Goal: Answer question/provide support: Share knowledge or assist other users

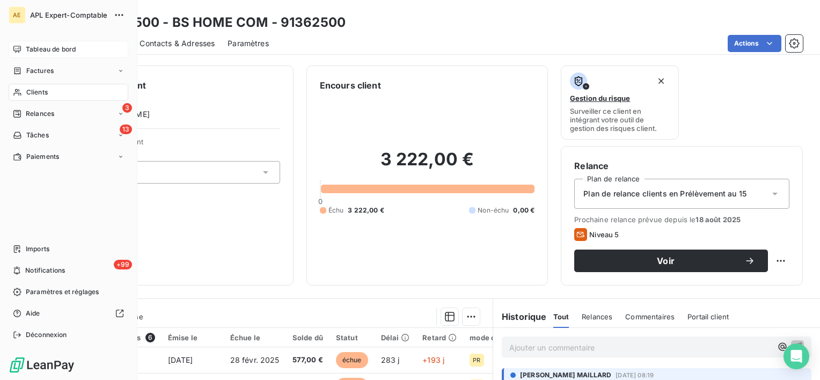
click at [25, 47] on div "Tableau de bord" at bounding box center [69, 49] width 120 height 17
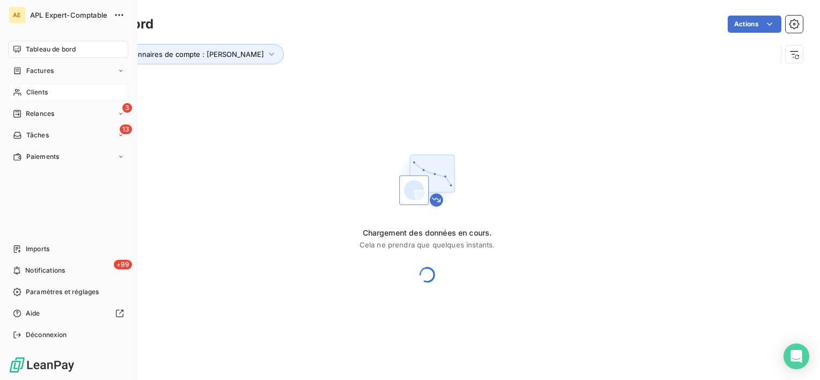
click at [30, 97] on span "Clients" at bounding box center [36, 92] width 21 height 10
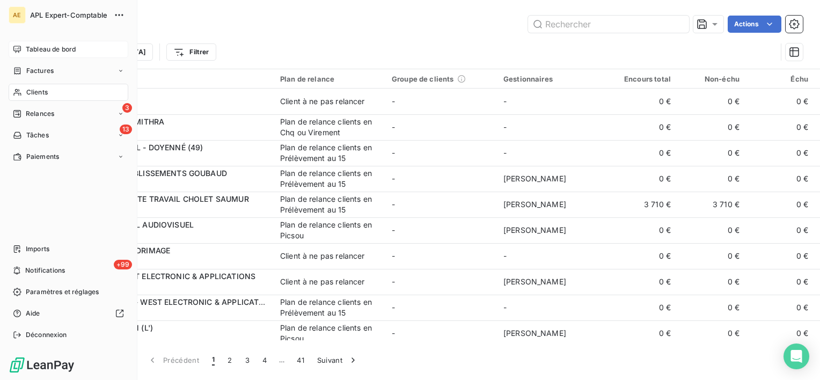
click at [17, 43] on div "Tableau de bord" at bounding box center [69, 49] width 120 height 17
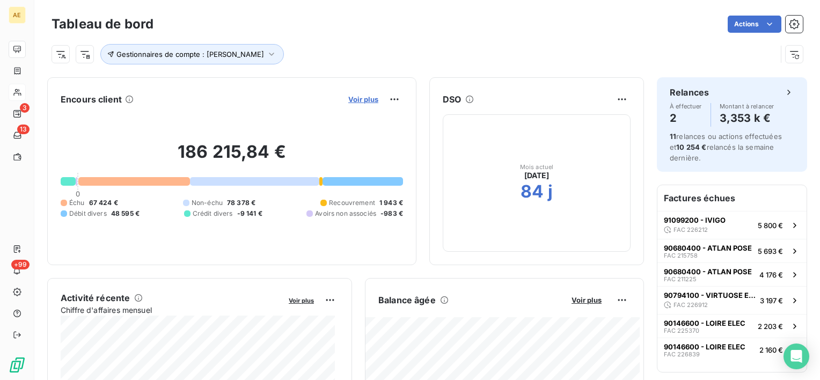
click at [348, 95] on span "Voir plus" at bounding box center [363, 99] width 30 height 9
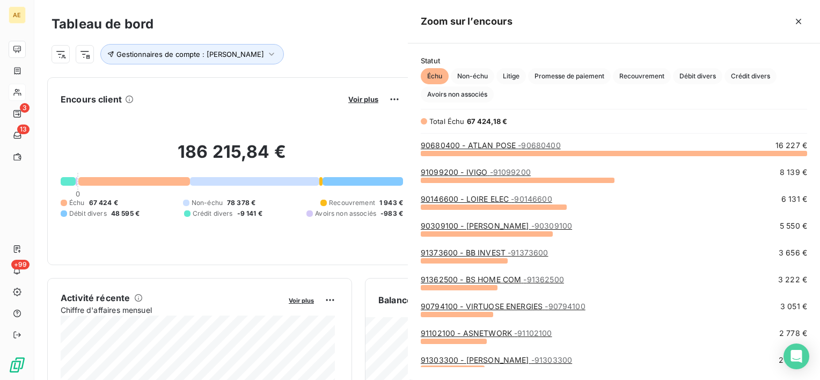
scroll to position [219, 403]
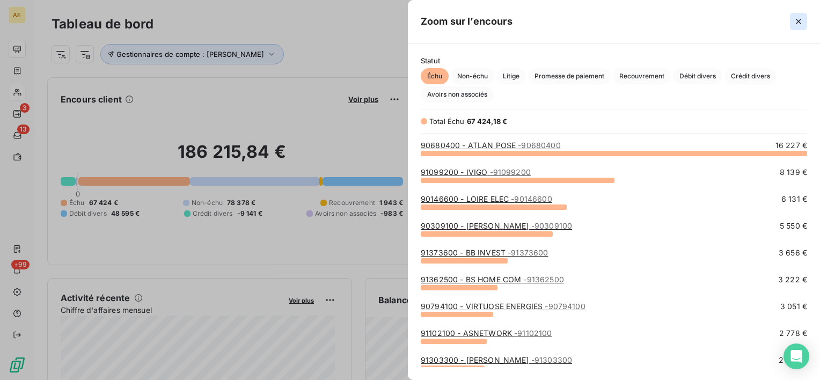
click at [793, 20] on icon "button" at bounding box center [798, 21] width 11 height 11
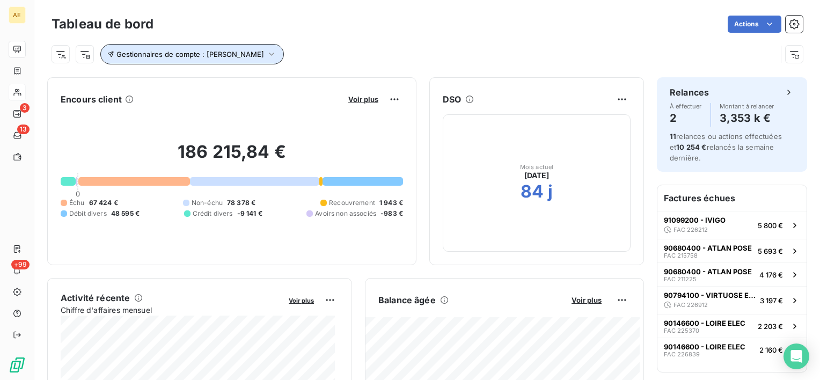
click at [250, 52] on span "Gestionnaires de compte : BRUNO HAMON" at bounding box center [190, 54] width 148 height 9
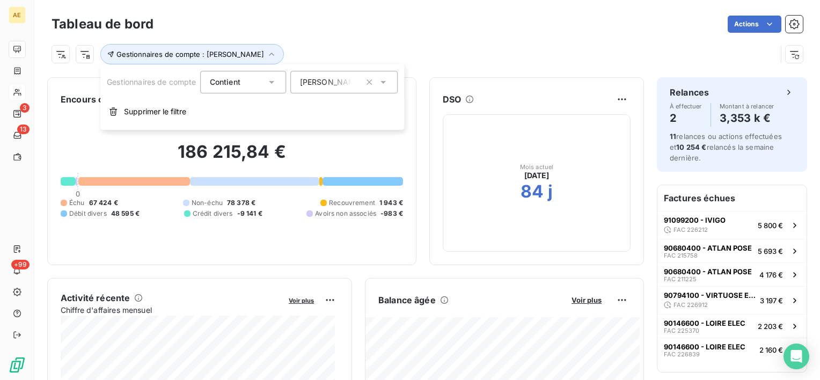
click at [337, 83] on span "BRUNO HAMON" at bounding box center [331, 82] width 63 height 11
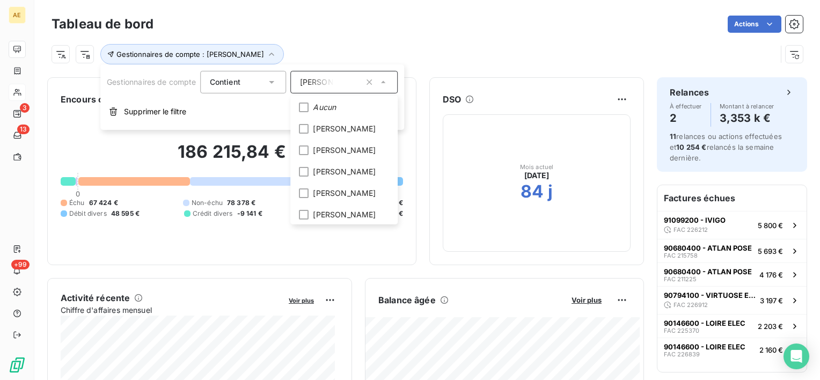
scroll to position [236, 0]
click at [312, 181] on li "BRUNO HAMON" at bounding box center [344, 171] width 103 height 19
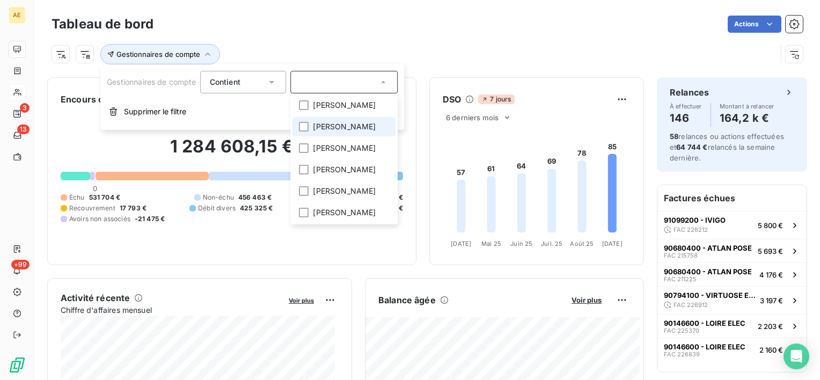
scroll to position [303, 0]
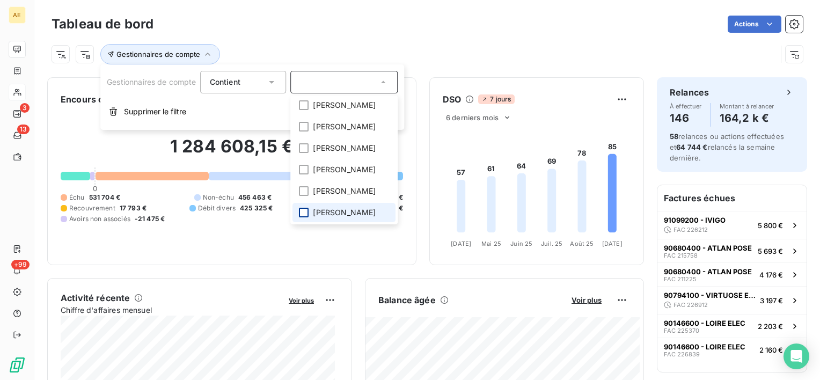
click at [303, 213] on div at bounding box center [304, 213] width 10 height 10
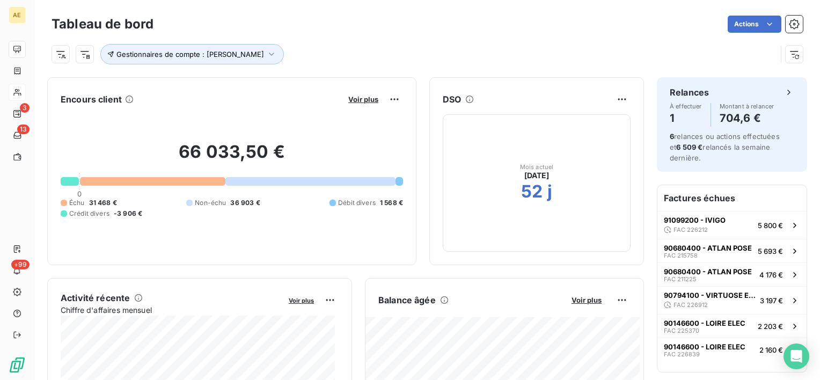
click at [317, 2] on div "Tableau de bord Actions Gestionnaires de compte : Frédéric Gagneux" at bounding box center [426, 35] width 785 height 71
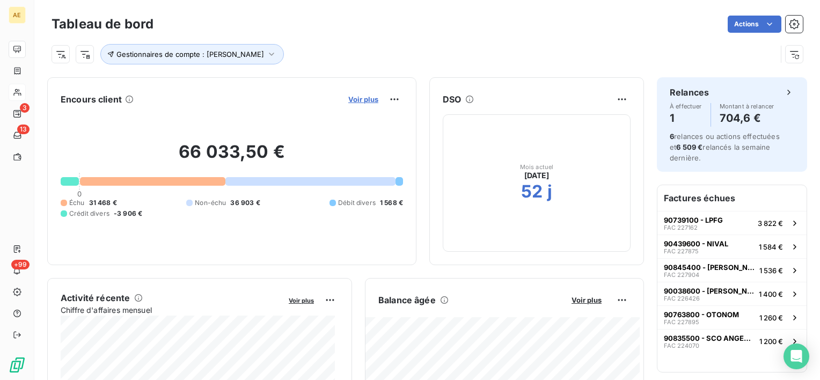
click at [348, 99] on span "Voir plus" at bounding box center [363, 99] width 30 height 9
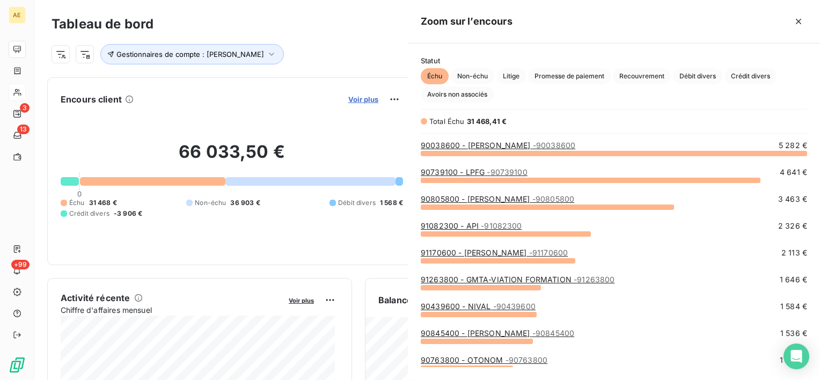
scroll to position [219, 403]
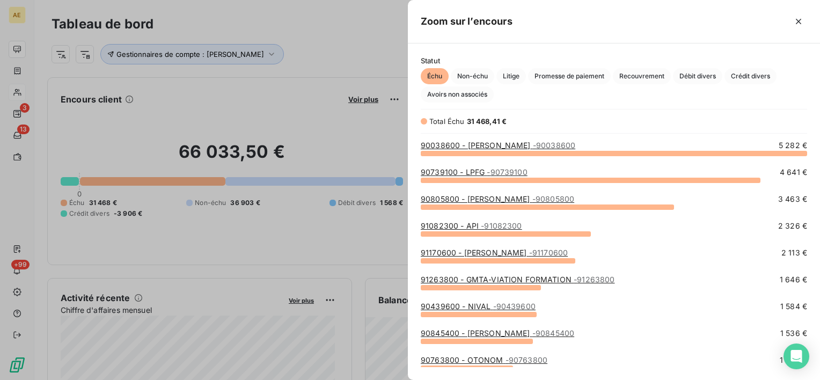
click at [548, 146] on span "- 90038600" at bounding box center [554, 145] width 42 height 9
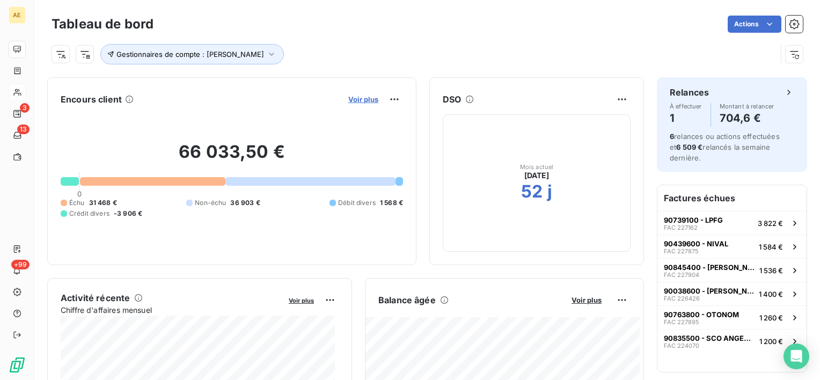
click at [357, 102] on span "Voir plus" at bounding box center [363, 99] width 30 height 9
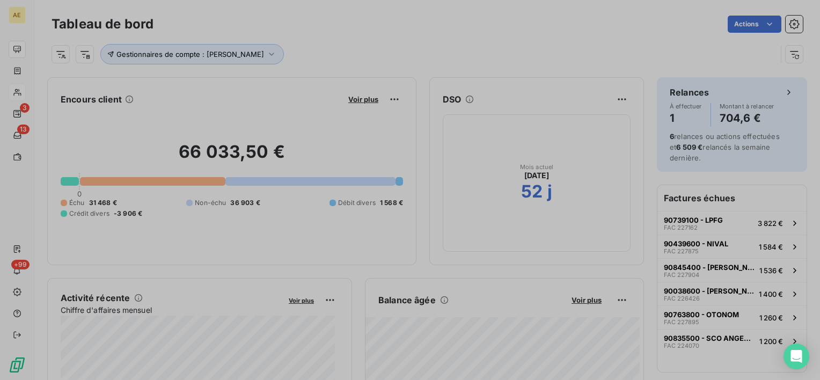
scroll to position [9, 9]
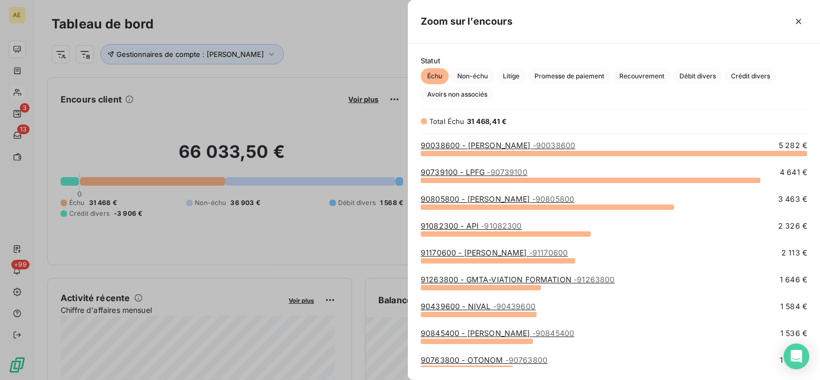
click at [466, 173] on link "90739100 - LPFG - 90739100" at bounding box center [474, 171] width 107 height 9
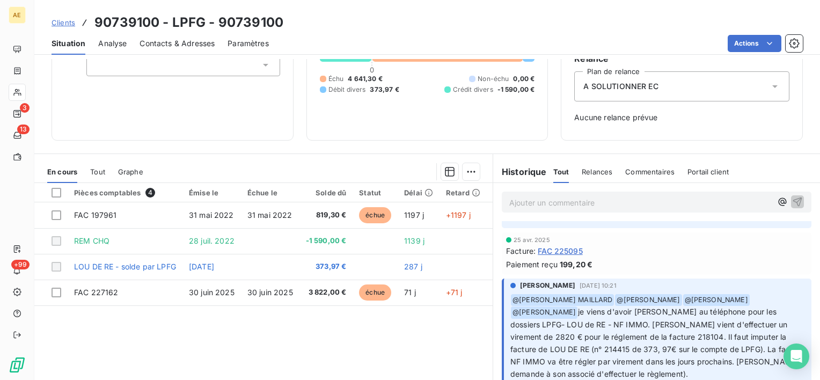
scroll to position [107, 0]
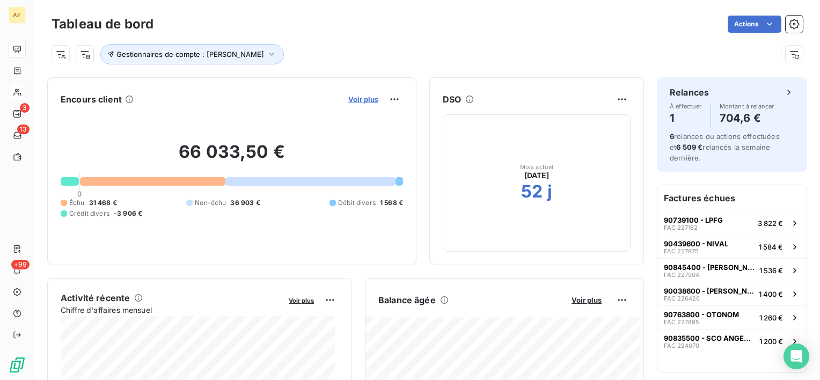
click at [348, 100] on span "Voir plus" at bounding box center [363, 99] width 30 height 9
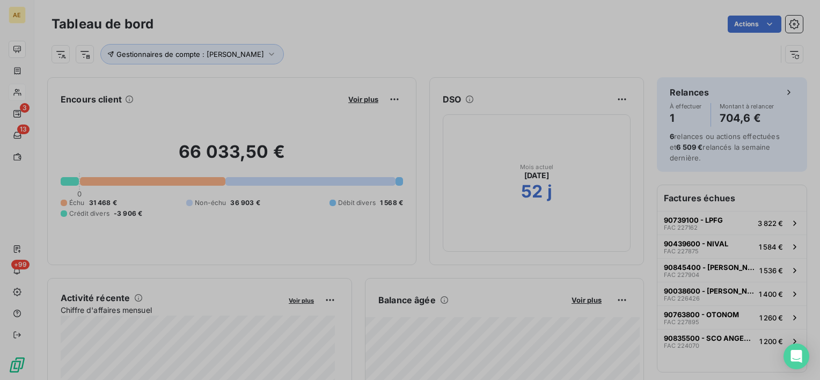
scroll to position [9, 9]
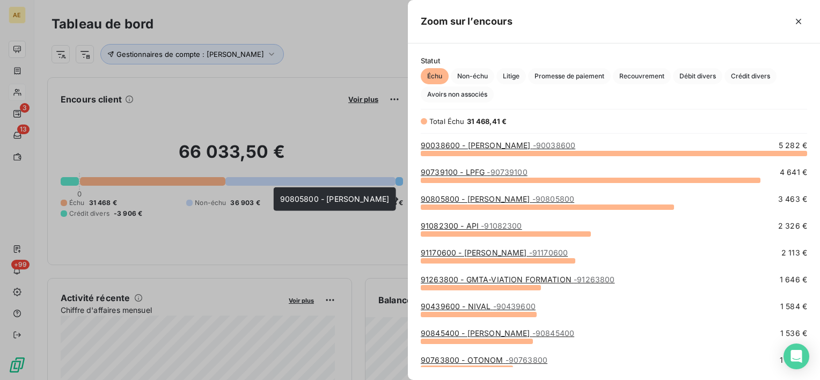
click at [479, 201] on link "90805800 - SEBASTIEN MANCEAU - 90805800" at bounding box center [497, 198] width 153 height 9
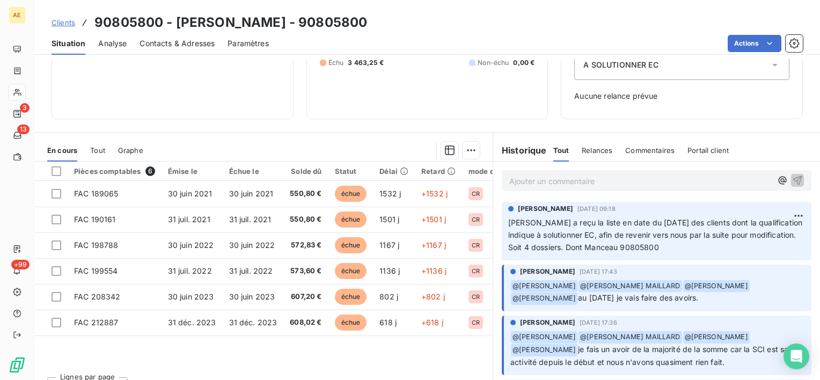
scroll to position [148, 0]
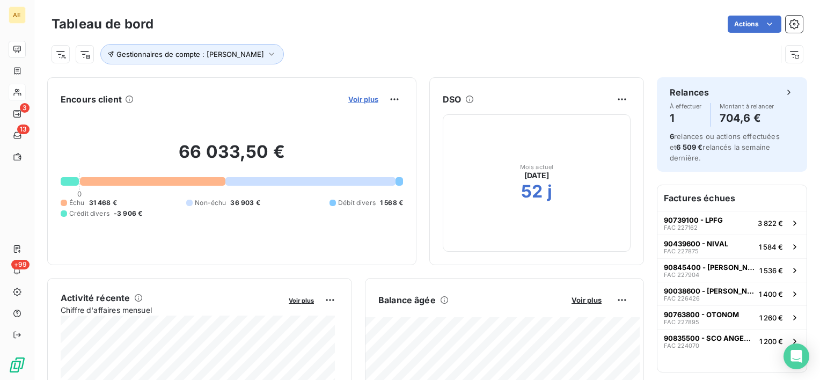
click at [348, 95] on span "Voir plus" at bounding box center [363, 99] width 30 height 9
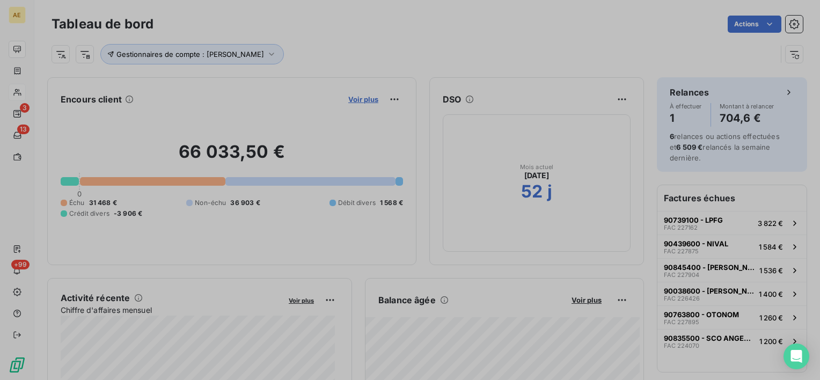
scroll to position [371, 403]
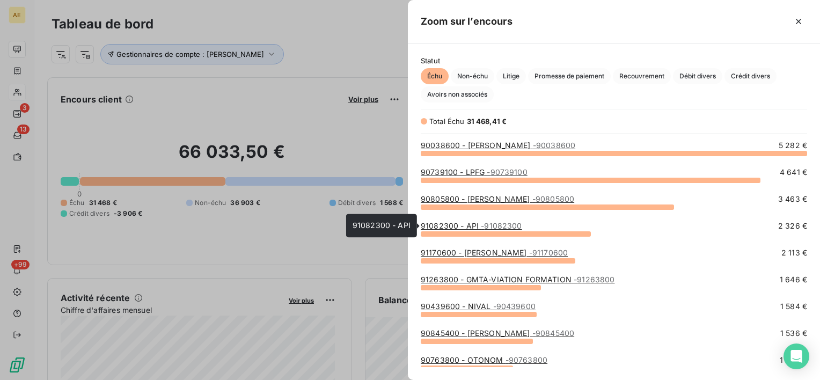
click at [476, 225] on link "91082300 - API - 91082300" at bounding box center [471, 225] width 101 height 9
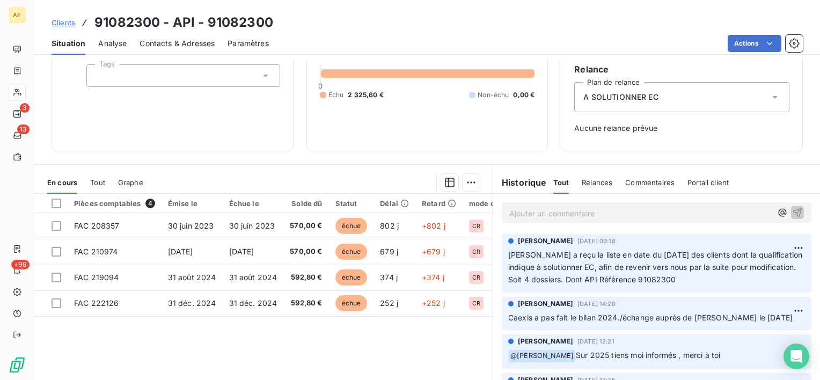
scroll to position [107, 0]
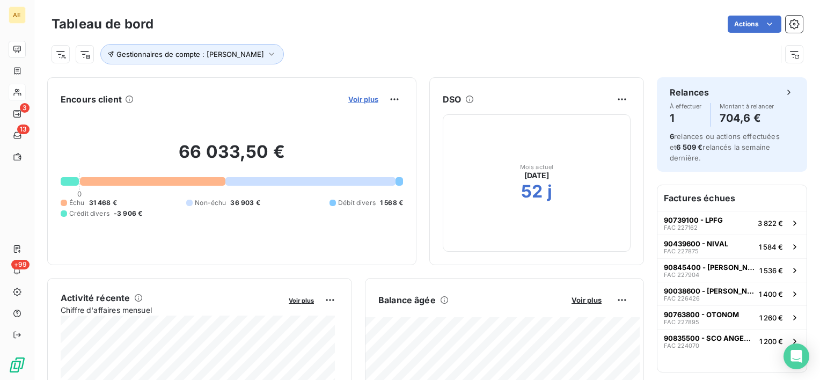
click at [348, 97] on span "Voir plus" at bounding box center [363, 99] width 30 height 9
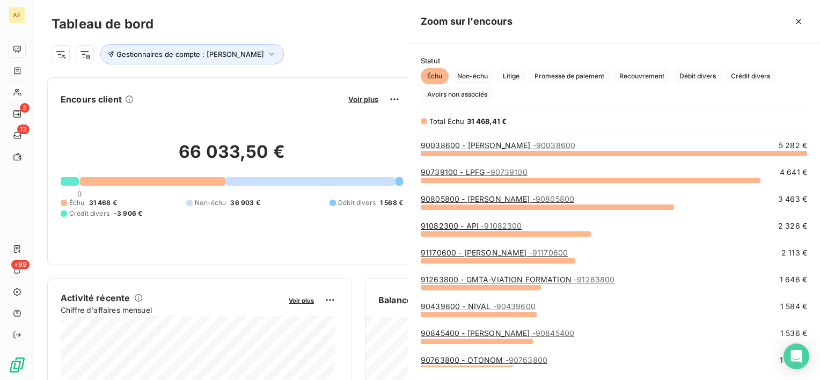
scroll to position [371, 403]
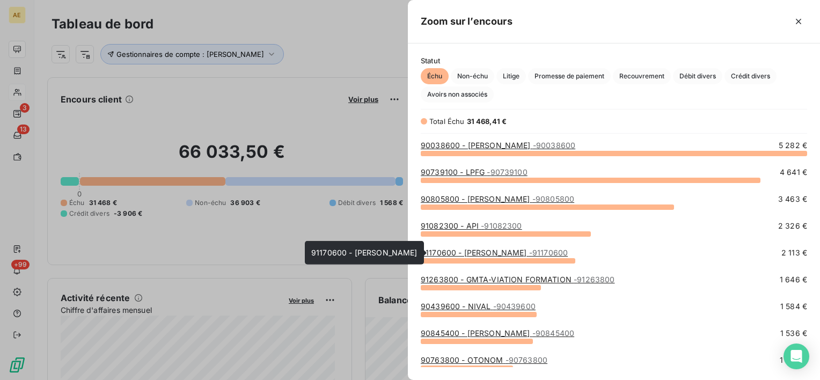
click at [491, 251] on link "91170600 - PITON LEMALE - 91170600" at bounding box center [494, 252] width 147 height 9
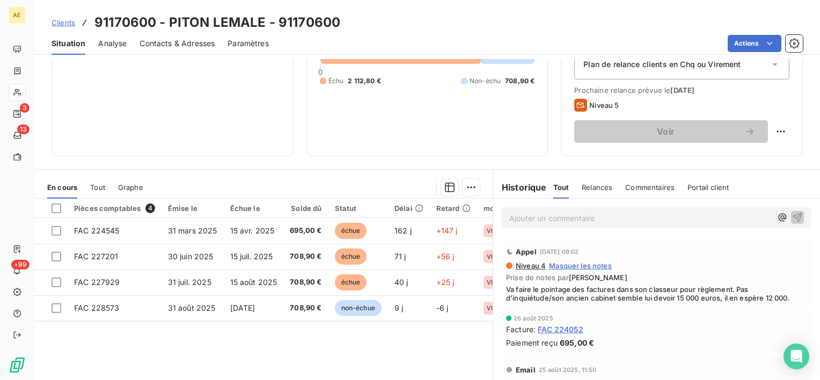
scroll to position [161, 0]
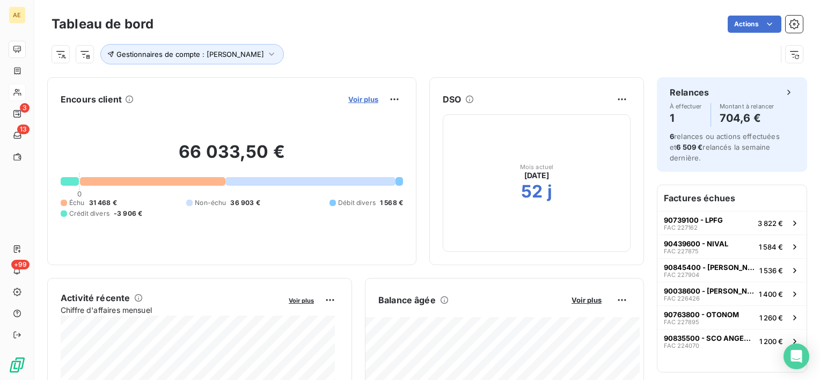
click at [348, 100] on span "Voir plus" at bounding box center [363, 99] width 30 height 9
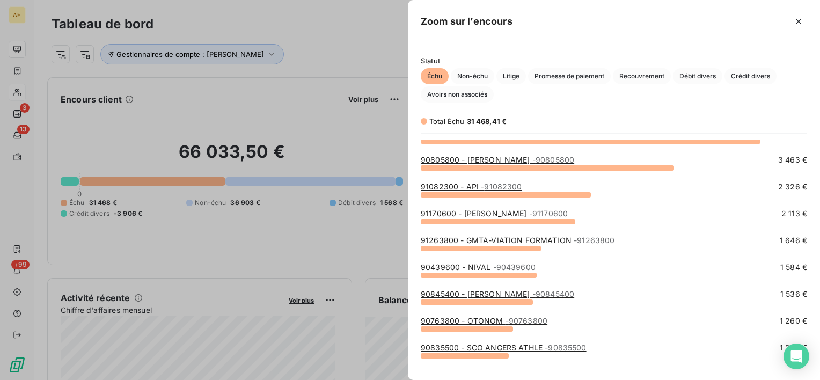
scroll to position [54, 0]
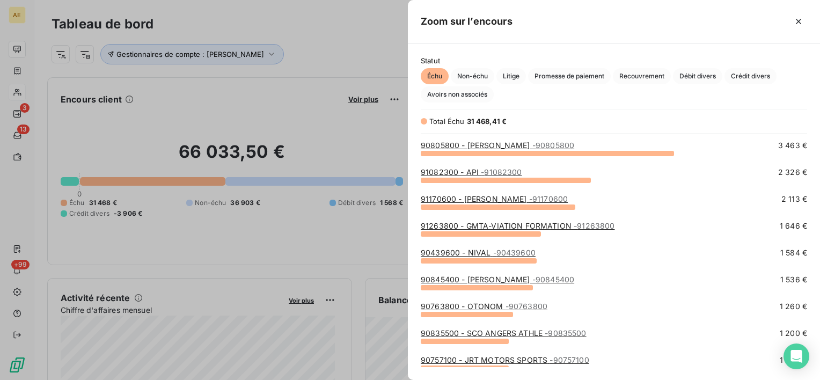
click at [510, 228] on link "91263800 - GMTA-VIATION FORMATION - 91263800" at bounding box center [518, 225] width 194 height 9
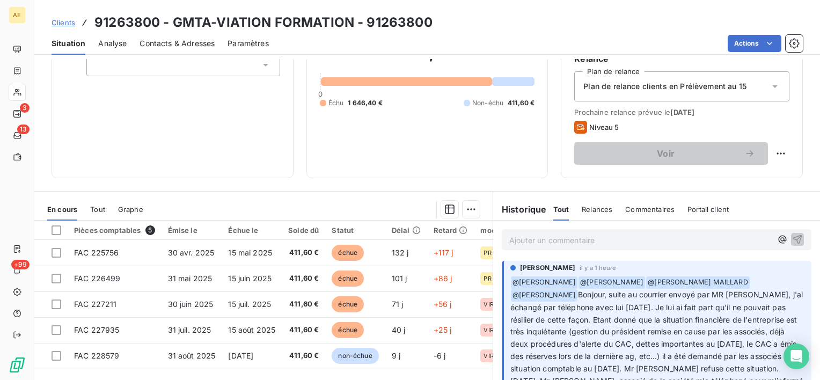
scroll to position [54, 0]
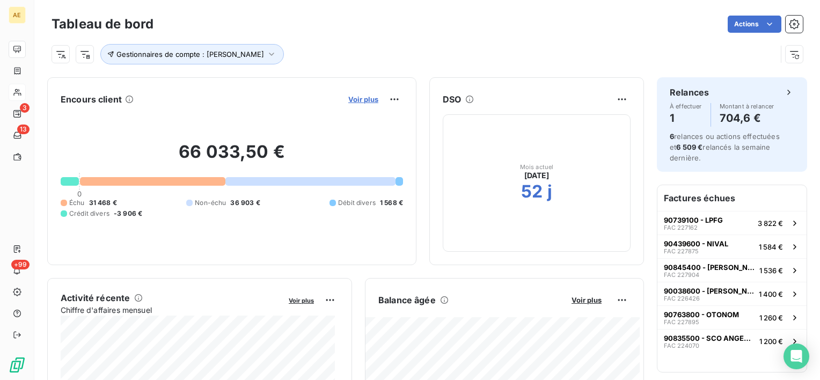
click at [348, 97] on span "Voir plus" at bounding box center [363, 99] width 30 height 9
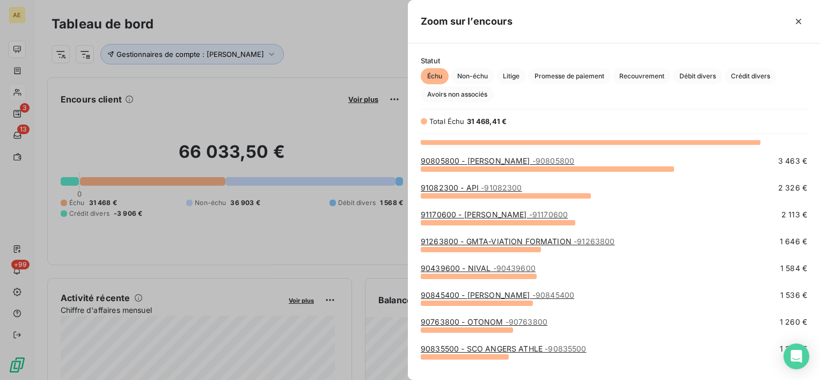
scroll to position [54, 0]
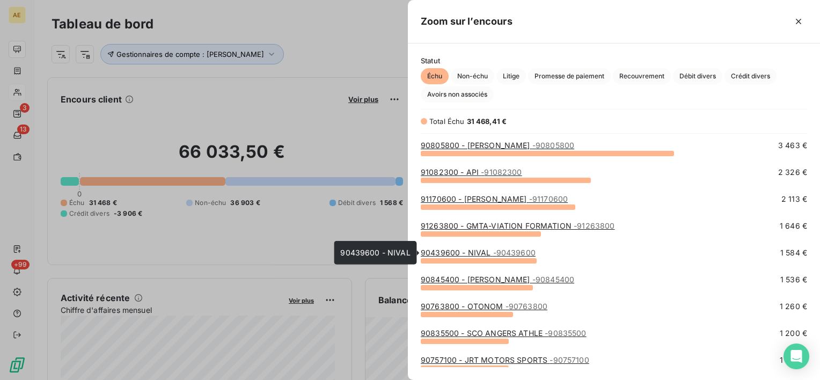
click at [468, 255] on link "90439600 - NIVAL - 90439600" at bounding box center [478, 252] width 115 height 9
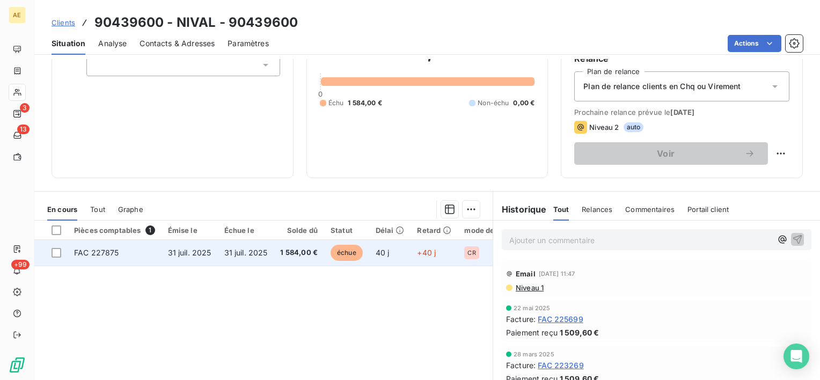
scroll to position [54, 0]
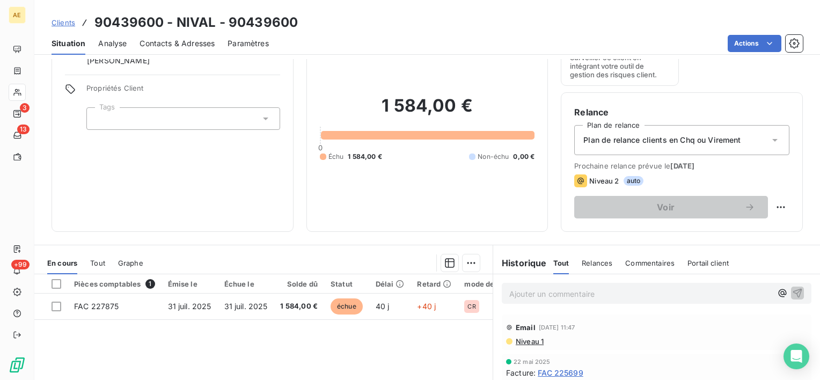
click at [155, 41] on span "Contacts & Adresses" at bounding box center [176, 43] width 75 height 11
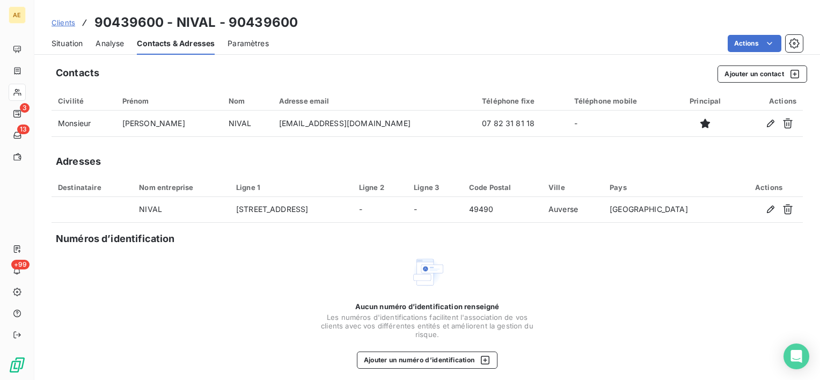
click at [69, 41] on span "Situation" at bounding box center [67, 43] width 31 height 11
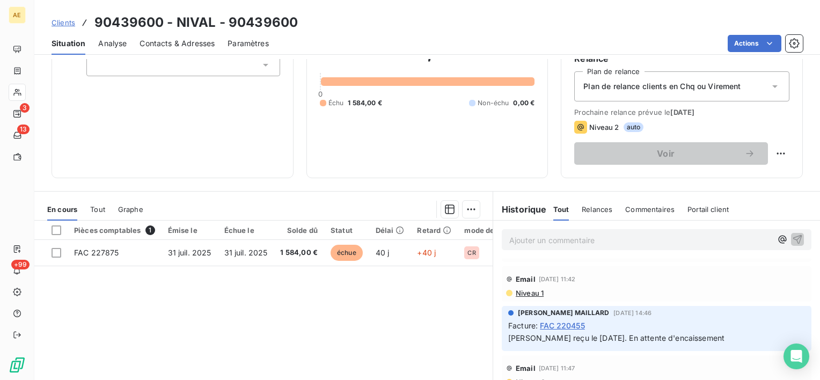
scroll to position [161, 0]
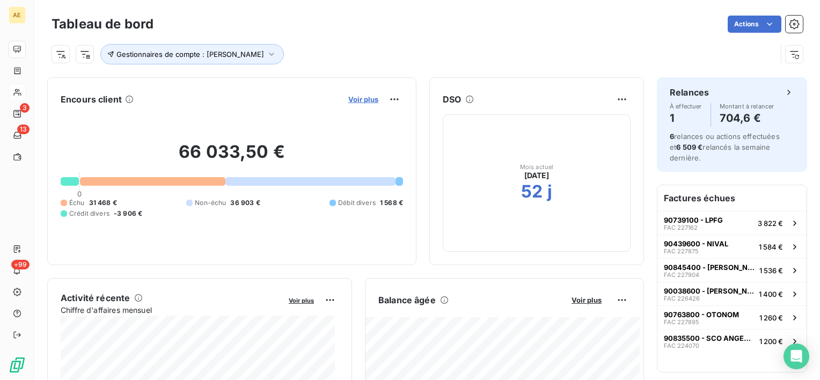
click at [354, 102] on span "Voir plus" at bounding box center [363, 99] width 30 height 9
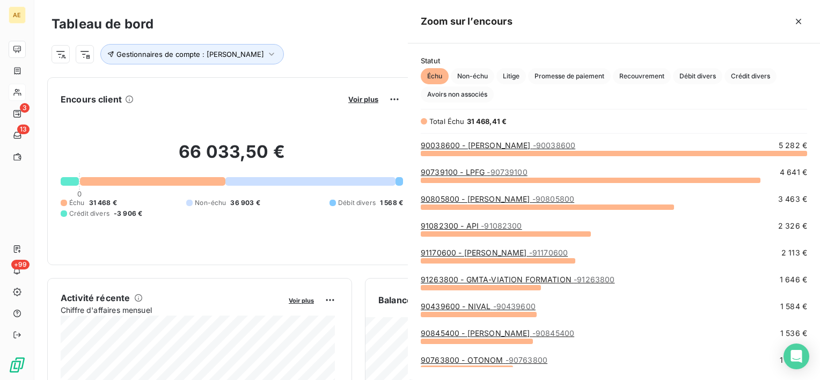
scroll to position [371, 403]
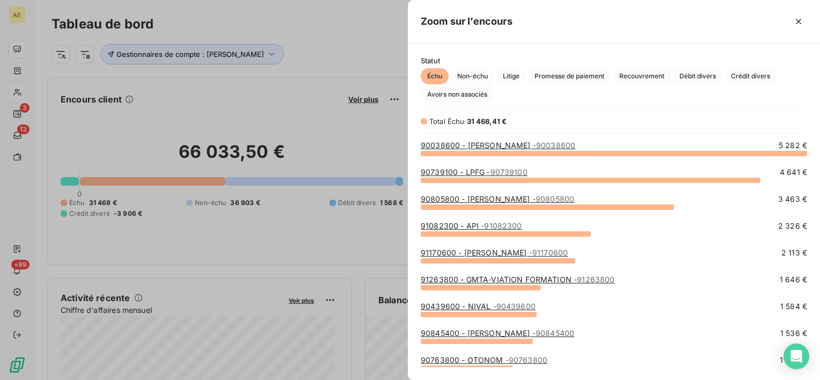
click at [485, 330] on link "90845400 - FORGET FABRICE - 90845400" at bounding box center [497, 332] width 153 height 9
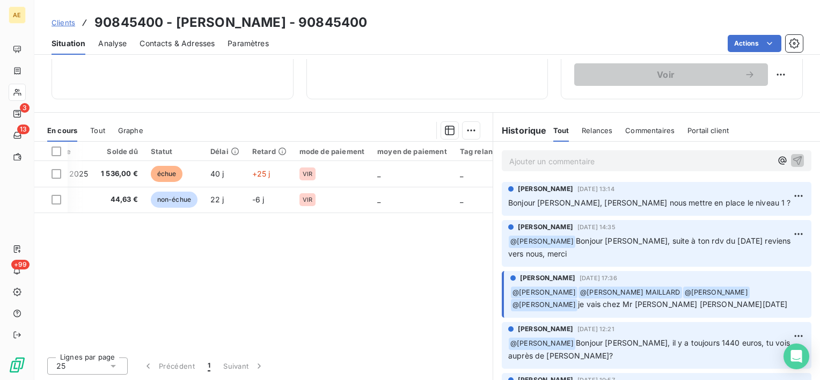
scroll to position [133, 0]
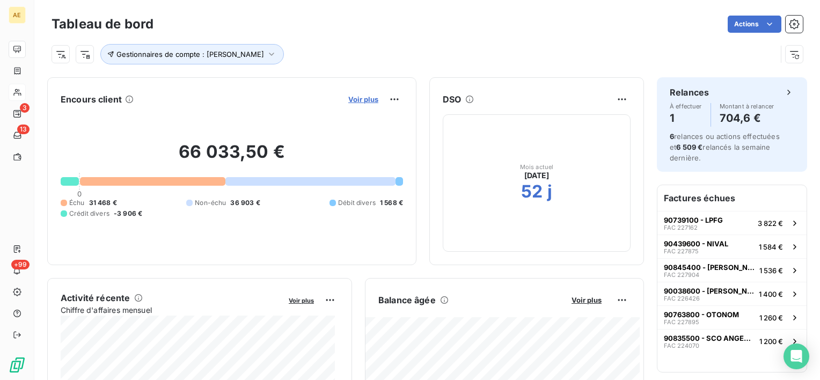
click at [357, 100] on span "Voir plus" at bounding box center [363, 99] width 30 height 9
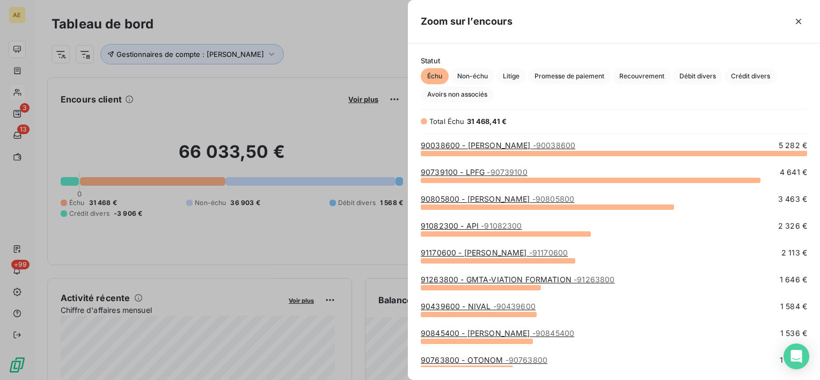
scroll to position [107, 0]
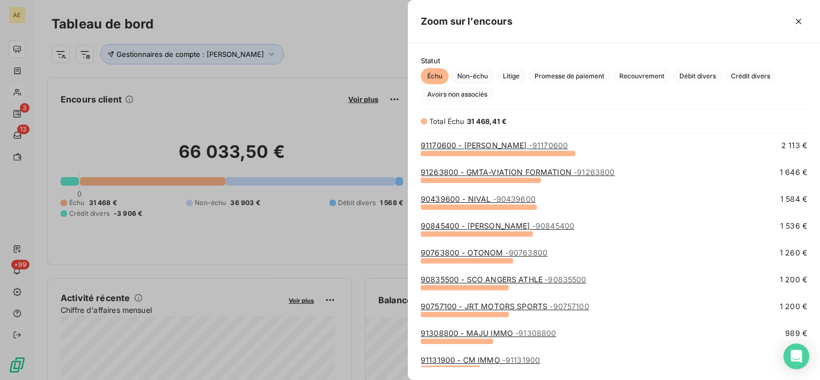
click at [492, 254] on link "90763800 - OTONOM - 90763800" at bounding box center [484, 252] width 127 height 9
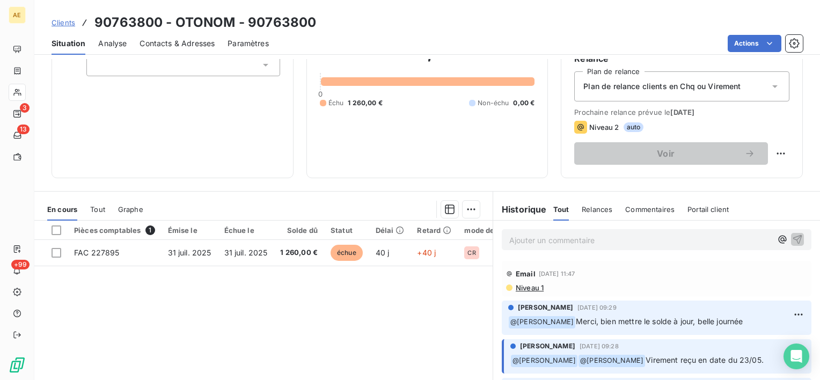
scroll to position [54, 0]
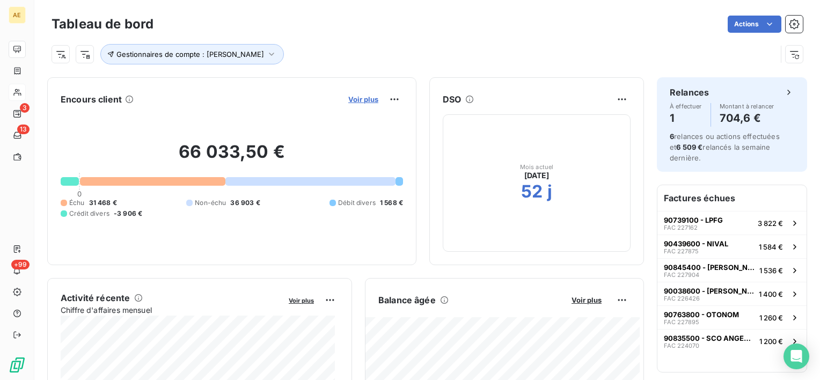
click at [363, 95] on span "Voir plus" at bounding box center [363, 99] width 30 height 9
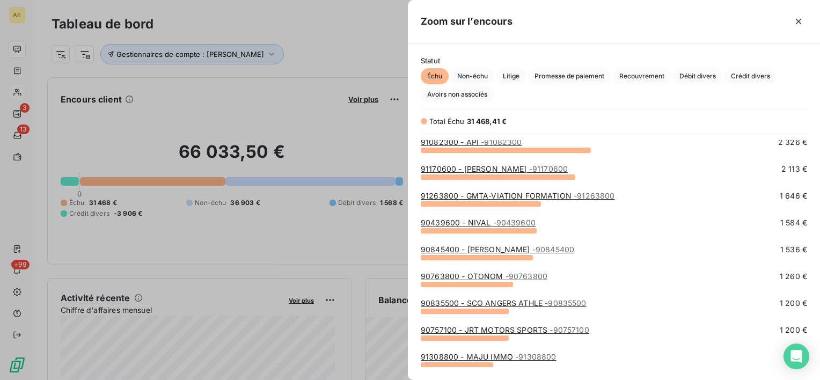
scroll to position [107, 0]
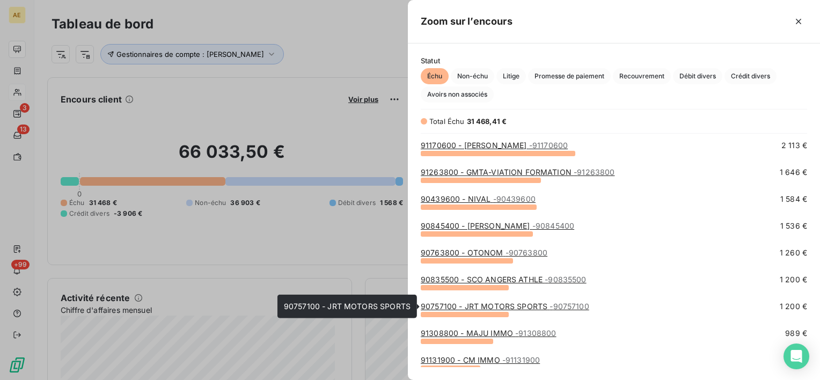
click at [485, 303] on link "90757100 - JRT MOTORS SPORTS - 90757100" at bounding box center [505, 306] width 168 height 9
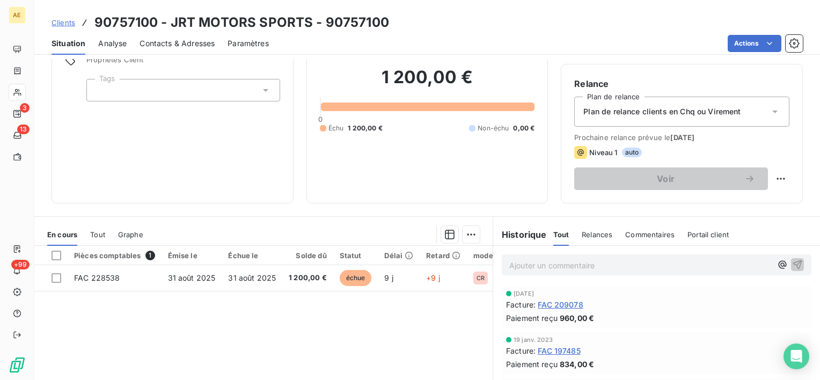
scroll to position [107, 0]
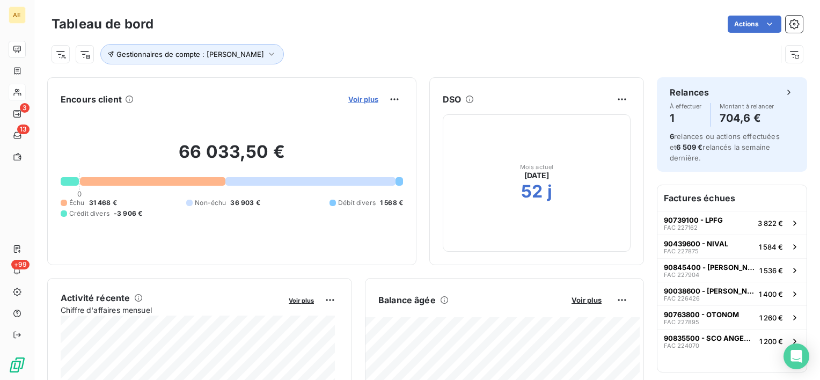
click at [348, 99] on span "Voir plus" at bounding box center [363, 99] width 30 height 9
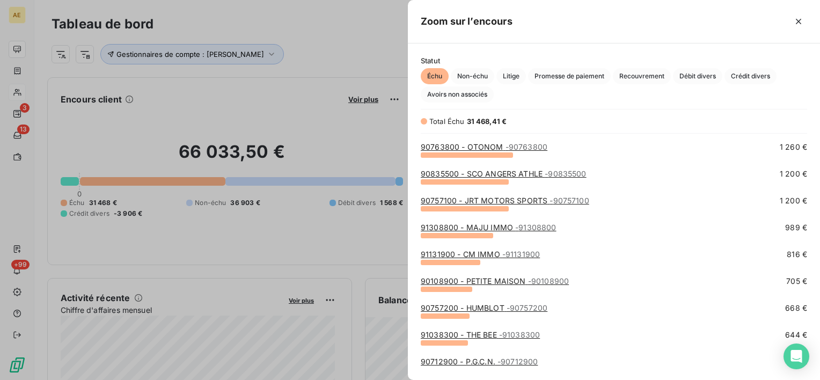
scroll to position [215, 0]
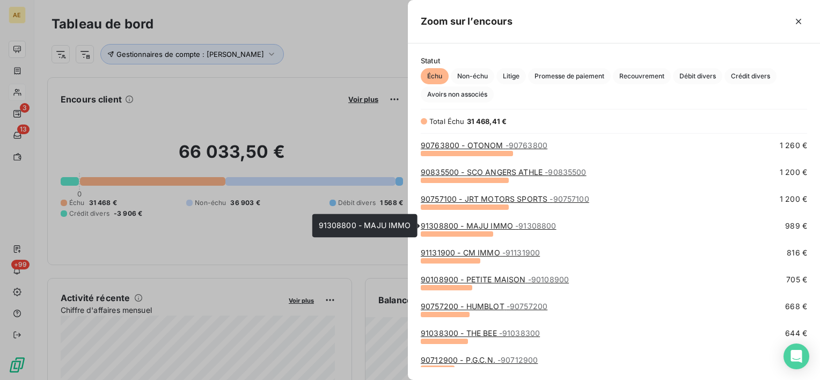
click at [485, 225] on link "91308800 - MAJU IMMO - 91308800" at bounding box center [489, 225] width 136 height 9
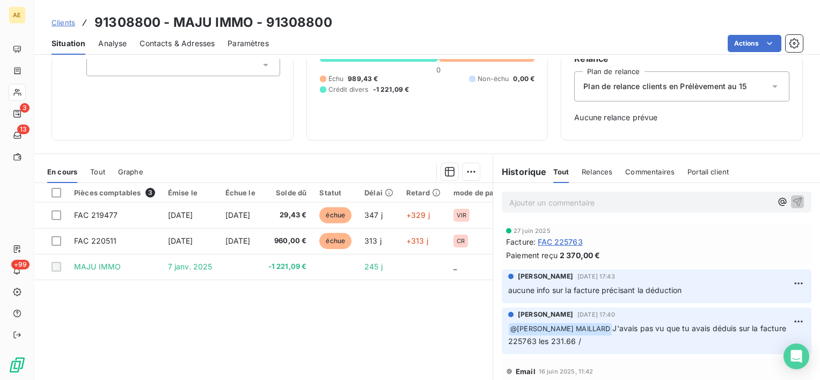
scroll to position [54, 0]
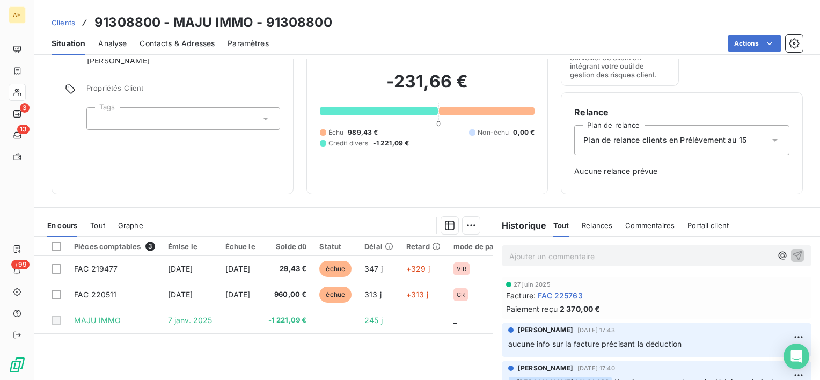
click at [182, 46] on span "Contacts & Adresses" at bounding box center [176, 43] width 75 height 11
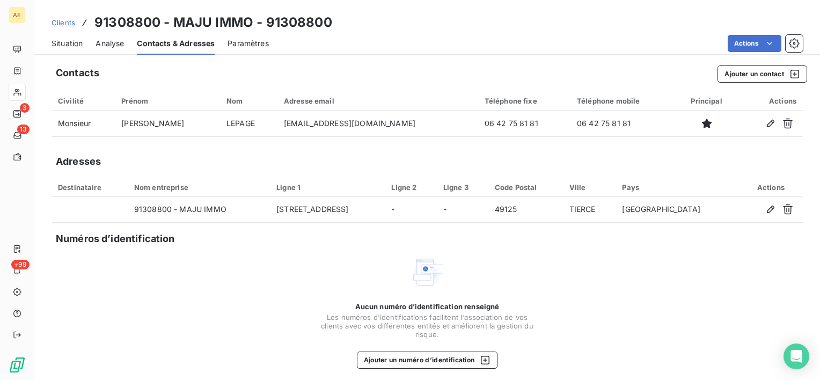
click at [81, 41] on span "Situation" at bounding box center [67, 43] width 31 height 11
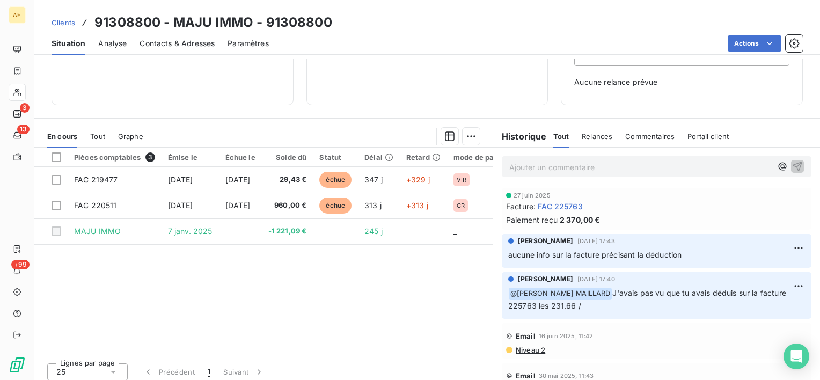
scroll to position [148, 0]
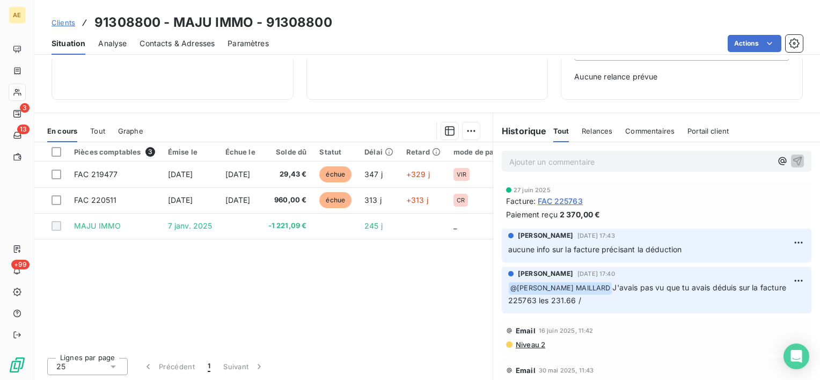
click at [539, 159] on p "Ajouter un commentaire ﻿" at bounding box center [640, 161] width 262 height 13
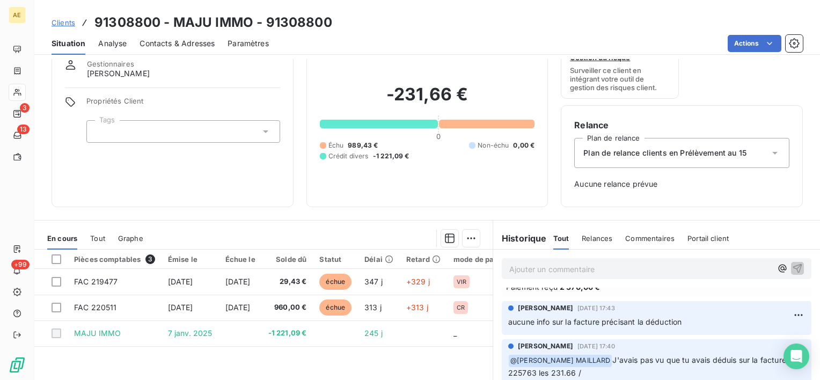
scroll to position [54, 0]
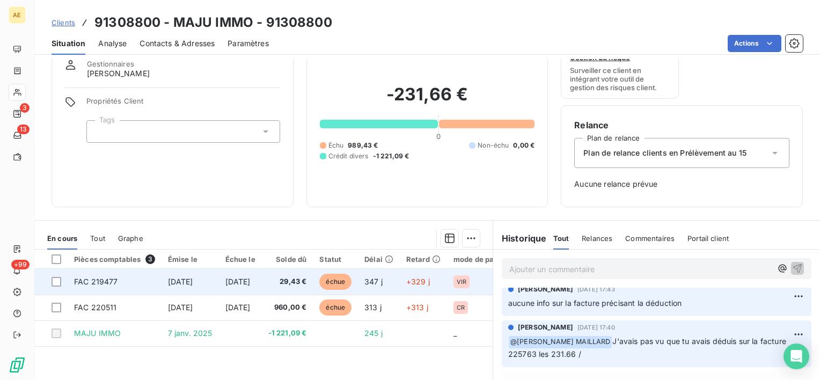
click at [348, 283] on span "échue" at bounding box center [335, 282] width 32 height 16
click at [351, 275] on span "échue" at bounding box center [335, 282] width 32 height 16
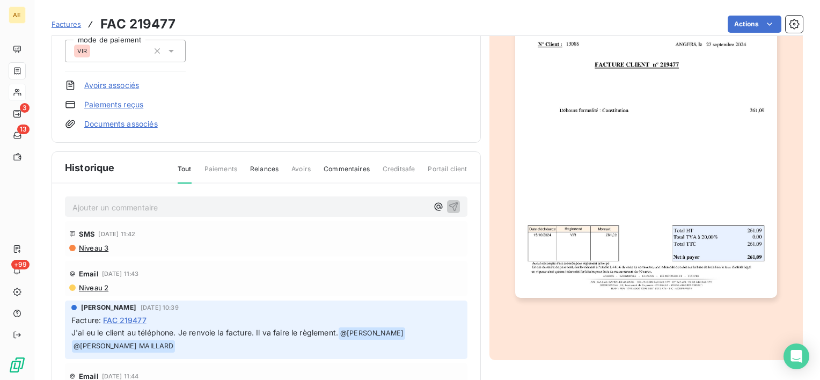
scroll to position [213, 0]
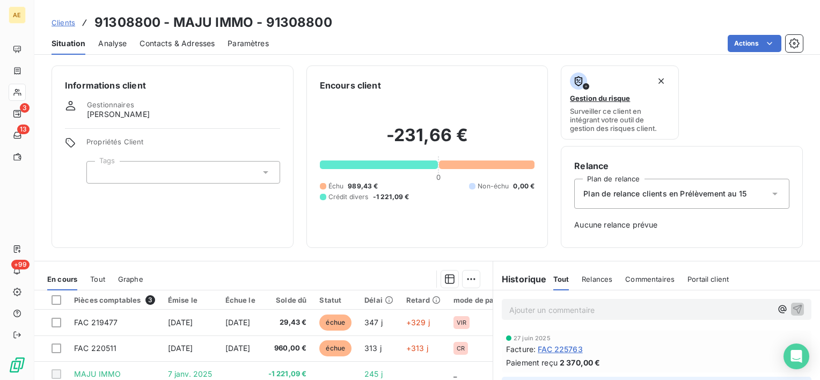
scroll to position [107, 0]
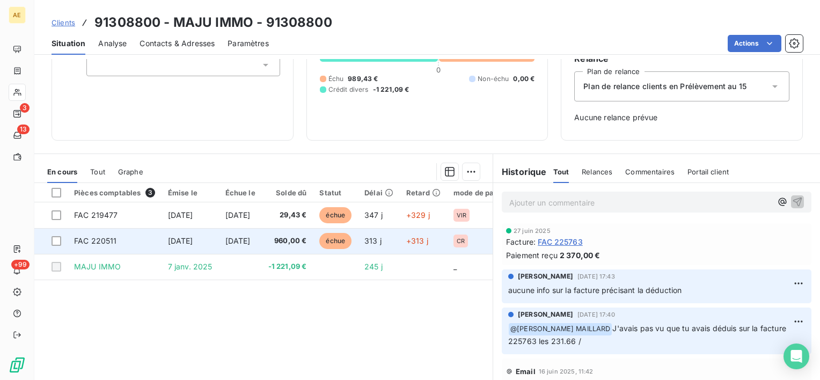
click at [465, 240] on span "CR" at bounding box center [461, 241] width 8 height 6
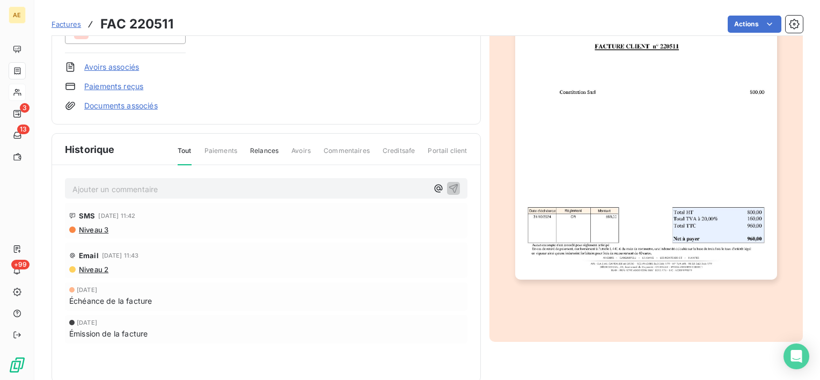
scroll to position [213, 0]
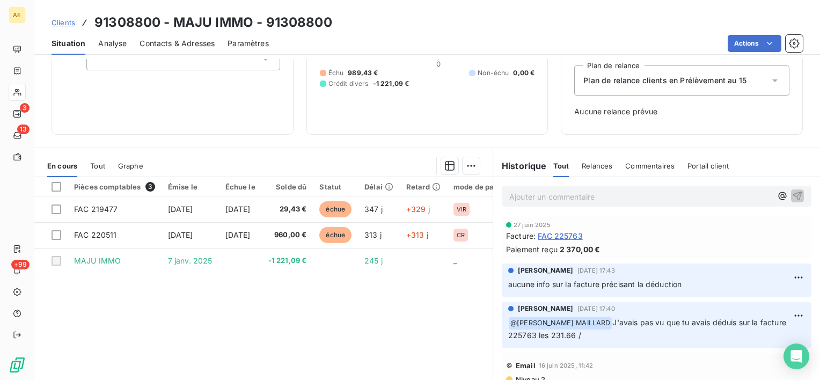
scroll to position [94, 0]
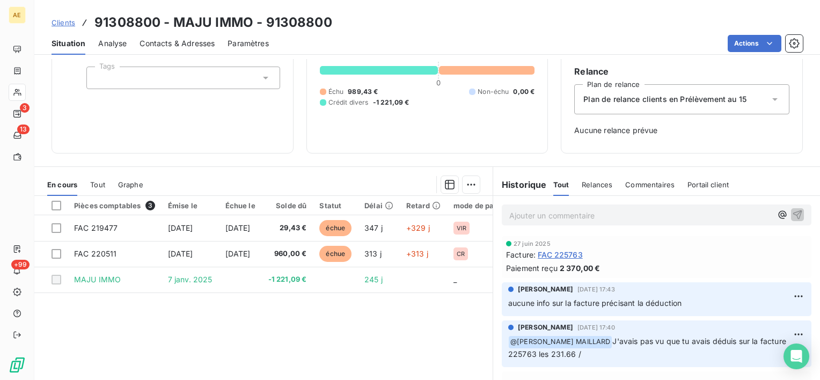
click at [523, 209] on p "Ajouter un commentaire ﻿" at bounding box center [640, 215] width 262 height 13
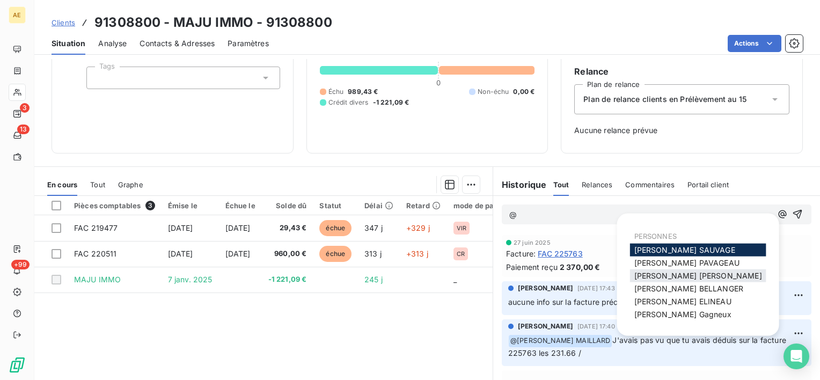
click at [647, 277] on span "Charlène LEVRON MAILLARD" at bounding box center [698, 275] width 128 height 9
click at [655, 275] on span "Charlène LEVRON MAILLARD" at bounding box center [698, 275] width 128 height 9
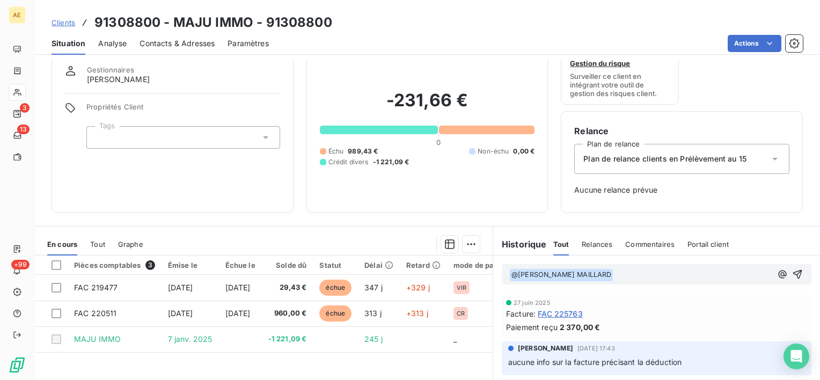
scroll to position [54, 0]
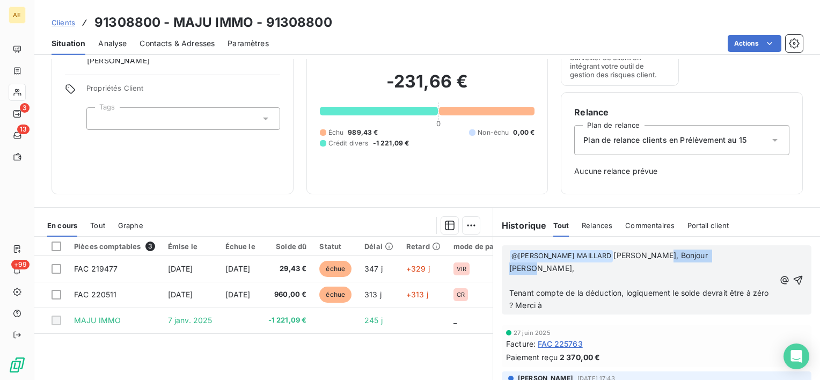
drag, startPoint x: 734, startPoint y: 255, endPoint x: 655, endPoint y: 255, distance: 79.4
click at [655, 255] on p "﻿ @ Charlène LEVRON MAILLARD ﻿ Charlène, Bonjour Charlène," at bounding box center [641, 261] width 265 height 25
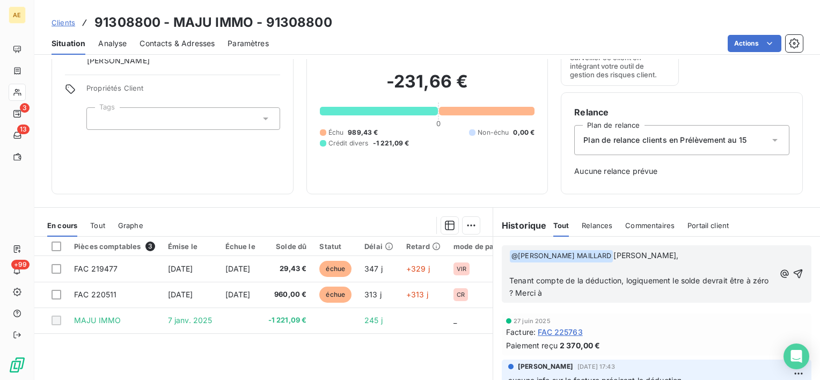
click at [509, 278] on span "Tenant compte de la déduction, logiquement le solde devrait être à zéro ? Merci…" at bounding box center [640, 286] width 262 height 21
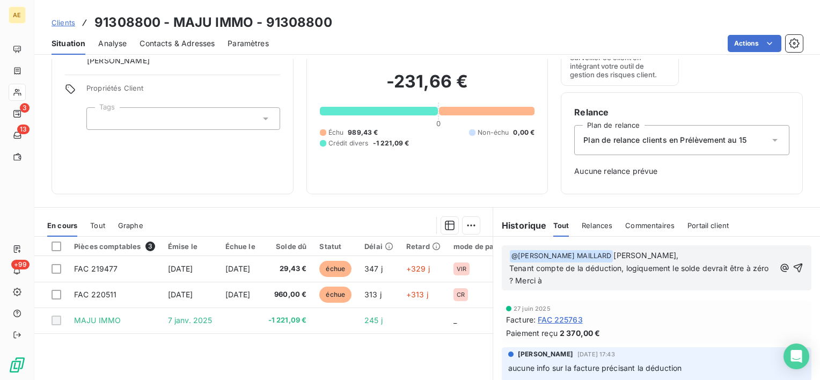
click at [607, 285] on p "Tenant compte de la déduction, logiquement le solde devrait être à zéro ? Merci…" at bounding box center [641, 274] width 265 height 25
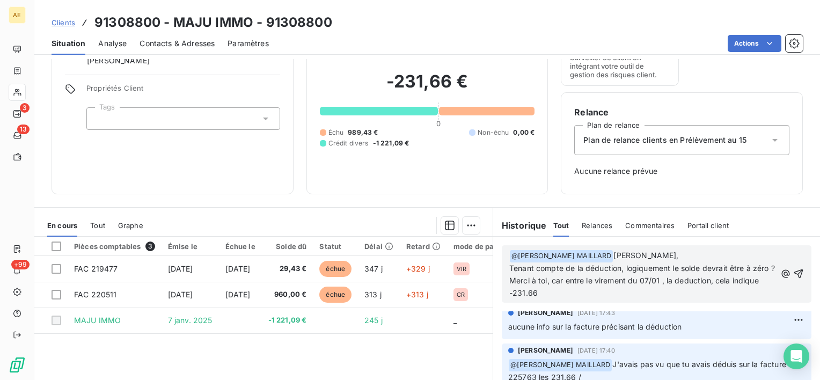
click at [730, 281] on span "Tenant compte de la déduction, logiquement le solde devrait être à zéro ? Merci…" at bounding box center [643, 280] width 268 height 34
click at [535, 294] on span "Tenant compte de la déduction, logiquement le solde devrait être à zéro ? Merci…" at bounding box center [643, 280] width 268 height 34
drag, startPoint x: 737, startPoint y: 281, endPoint x: 743, endPoint y: 292, distance: 12.7
click at [743, 292] on p "Tenant compte de la déduction, logiquement le solde devrait être à zéro ? Merci…" at bounding box center [642, 280] width 267 height 37
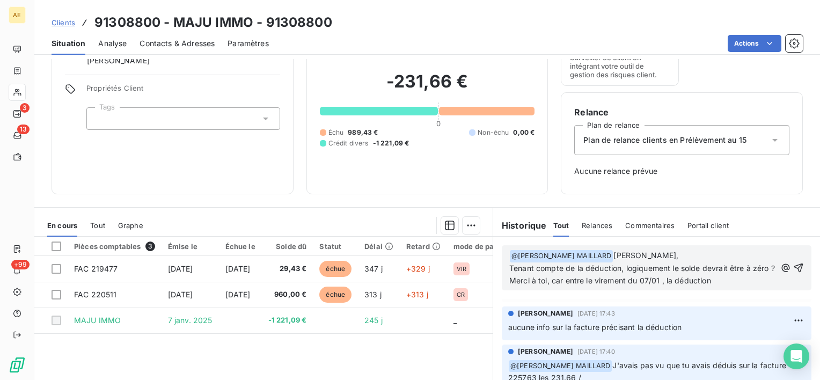
click at [742, 281] on p "Tenant compte de la déduction, logiquement le solde devrait être à zéro ? Merci…" at bounding box center [642, 274] width 267 height 25
click at [794, 271] on icon "button" at bounding box center [798, 273] width 9 height 9
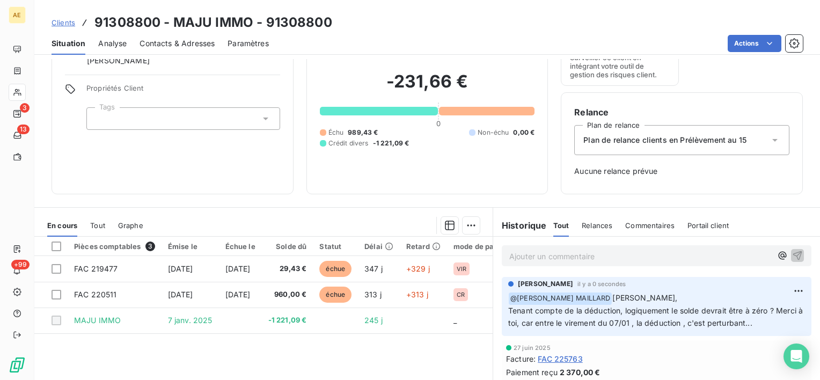
scroll to position [0, 0]
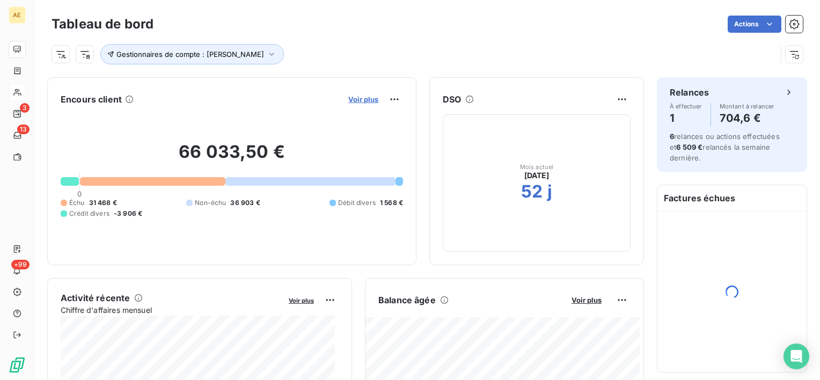
click at [364, 98] on span "Voir plus" at bounding box center [363, 99] width 30 height 9
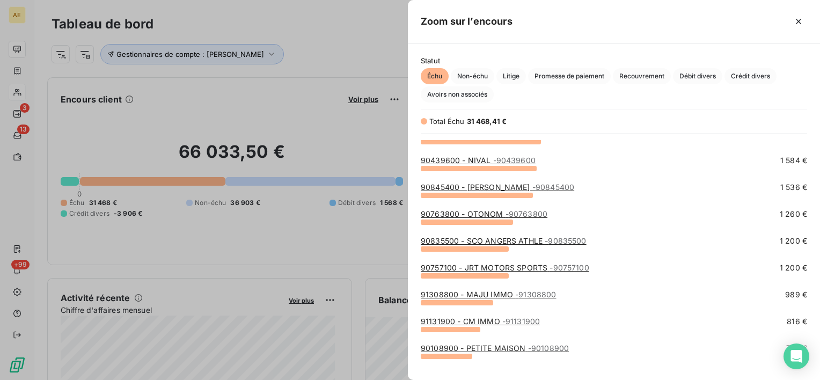
scroll to position [161, 0]
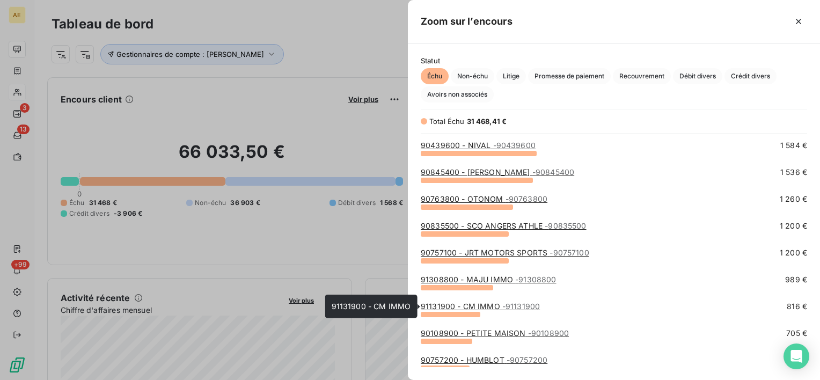
click at [481, 306] on link "91131900 - CM IMMO - 91131900" at bounding box center [480, 306] width 119 height 9
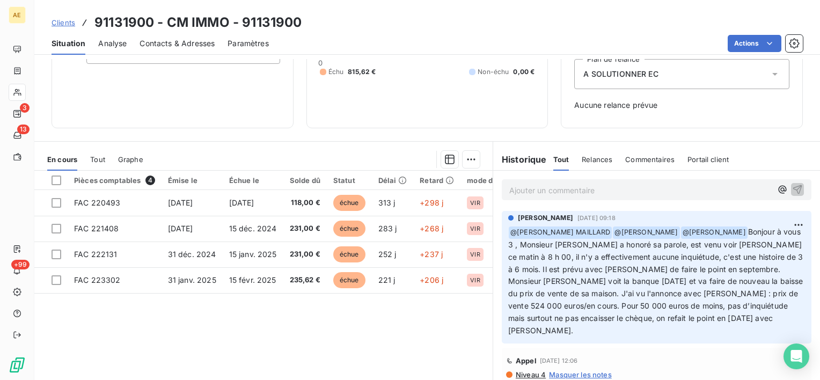
scroll to position [94, 0]
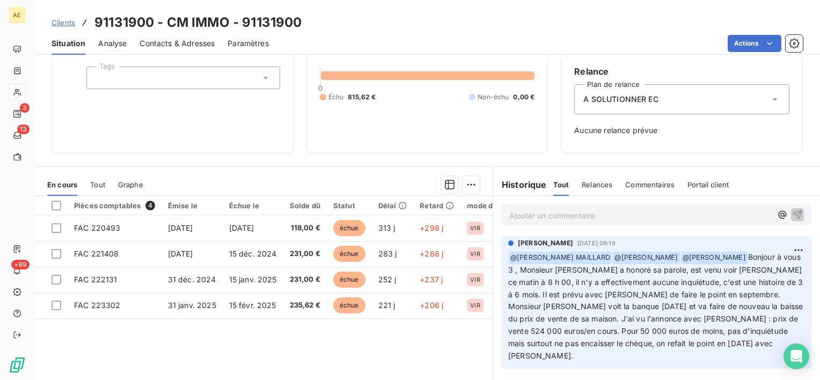
click at [545, 215] on p "Ajouter un commentaire ﻿" at bounding box center [640, 215] width 262 height 13
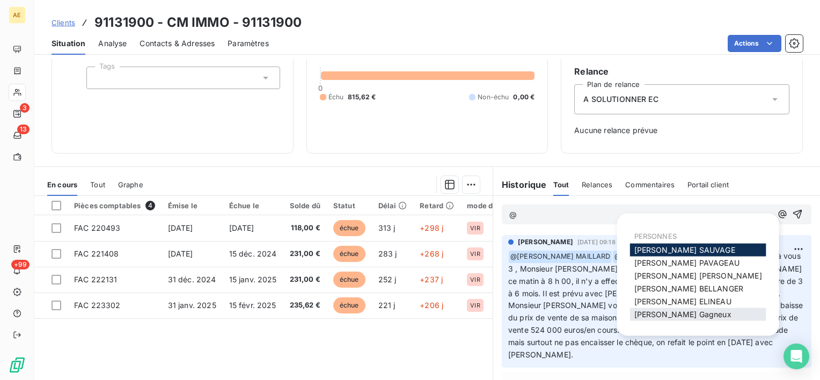
click at [648, 311] on span "Frédéric Gagneux" at bounding box center [682, 314] width 97 height 9
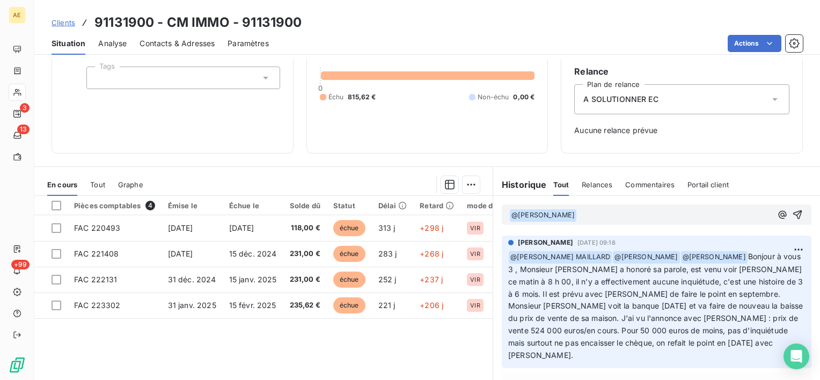
click at [600, 215] on p "﻿ @ Frédéric Gagneux ﻿ ﻿" at bounding box center [640, 215] width 262 height 13
click at [197, 42] on span "Contacts & Adresses" at bounding box center [176, 43] width 75 height 11
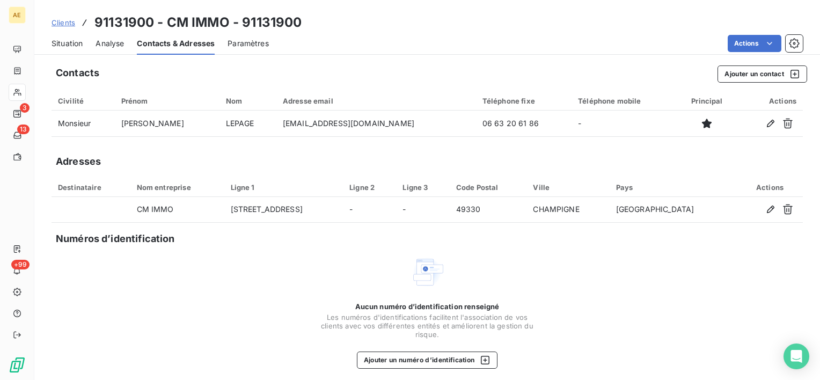
click at [74, 41] on span "Situation" at bounding box center [67, 43] width 31 height 11
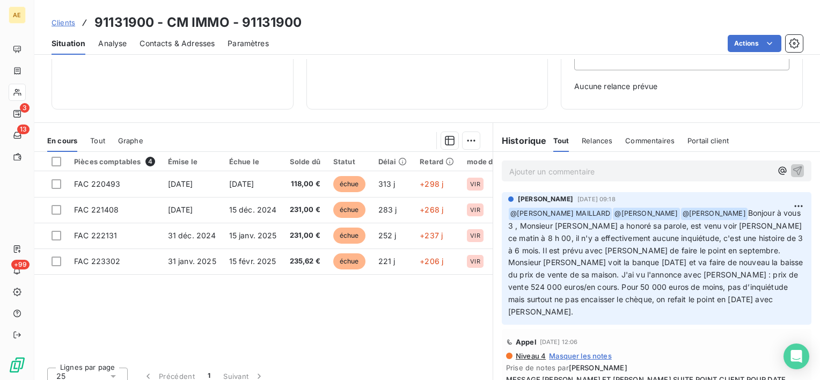
scroll to position [148, 0]
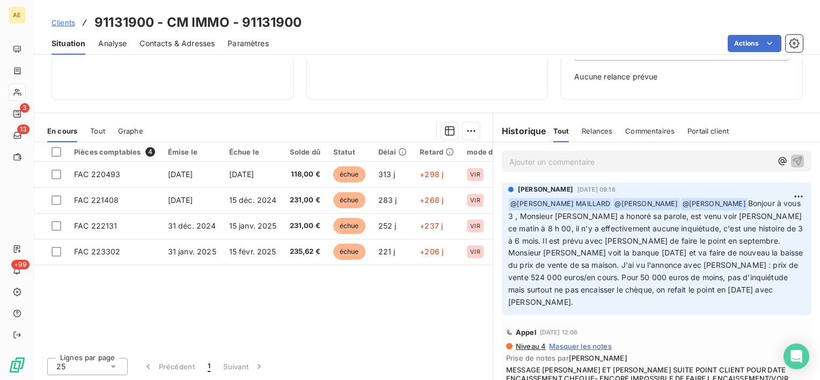
click at [570, 164] on p "Ajouter un commentaire ﻿" at bounding box center [640, 161] width 262 height 13
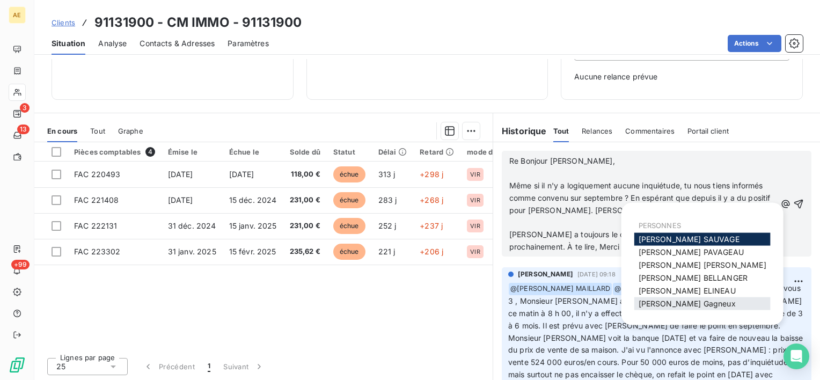
click at [674, 302] on span "Frédéric Gagneux" at bounding box center [686, 303] width 97 height 9
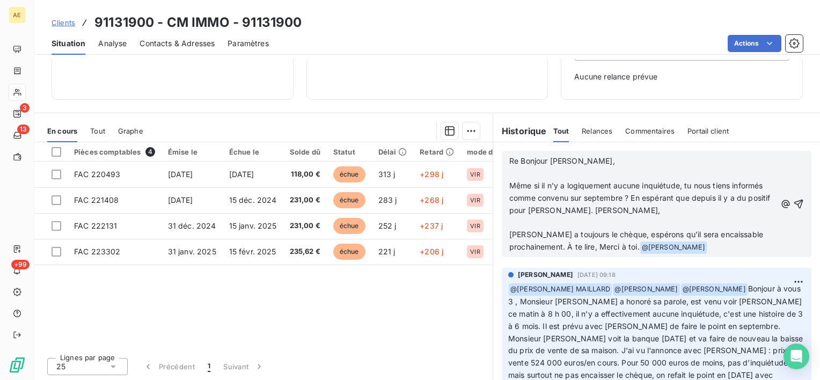
click at [575, 212] on span "Même si il n'y a logiquement aucune inquiétude, tu nous tiens informés comme co…" at bounding box center [640, 198] width 263 height 34
click at [793, 202] on icon "button" at bounding box center [798, 204] width 11 height 11
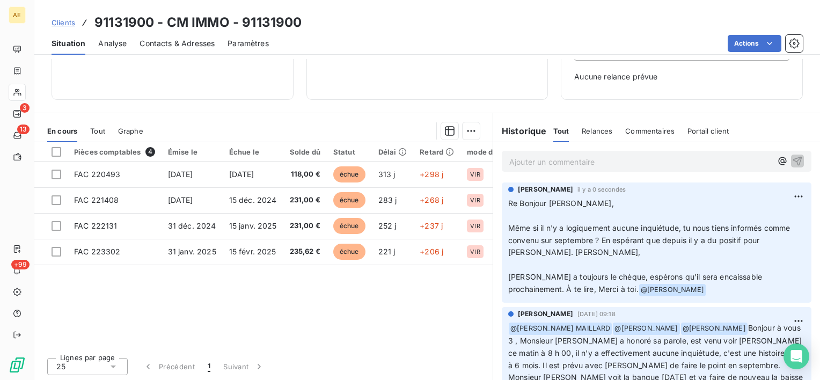
click at [164, 39] on span "Contacts & Adresses" at bounding box center [176, 43] width 75 height 11
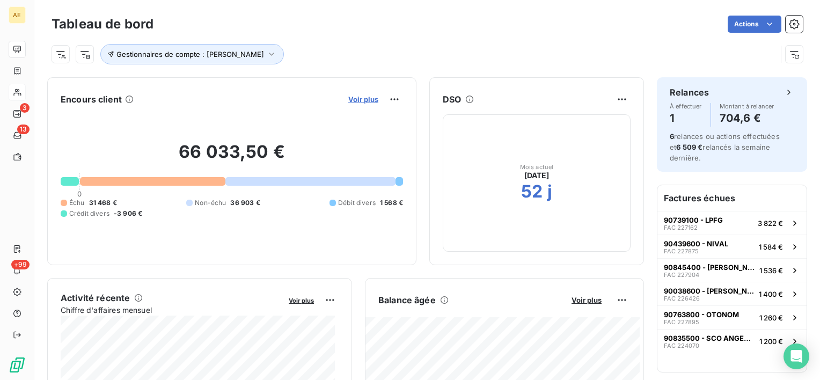
click at [348, 97] on span "Voir plus" at bounding box center [363, 99] width 30 height 9
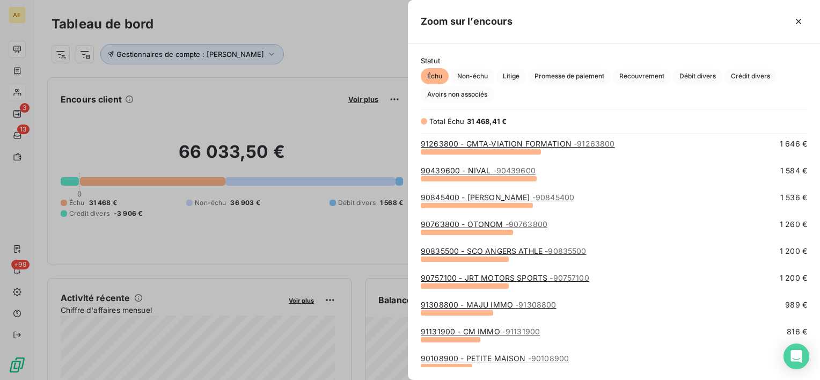
scroll to position [161, 0]
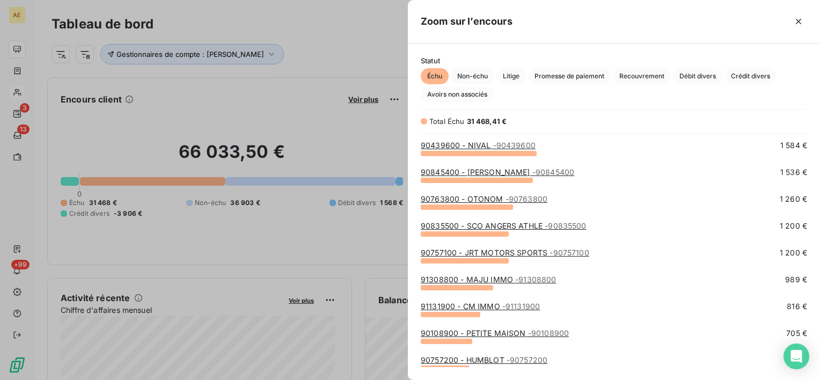
click at [496, 330] on link "90108900 - PETITE MAISON - 90108900" at bounding box center [495, 332] width 148 height 9
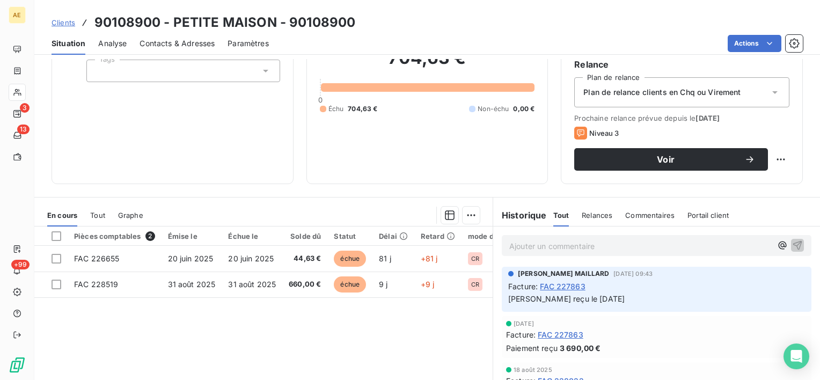
scroll to position [107, 0]
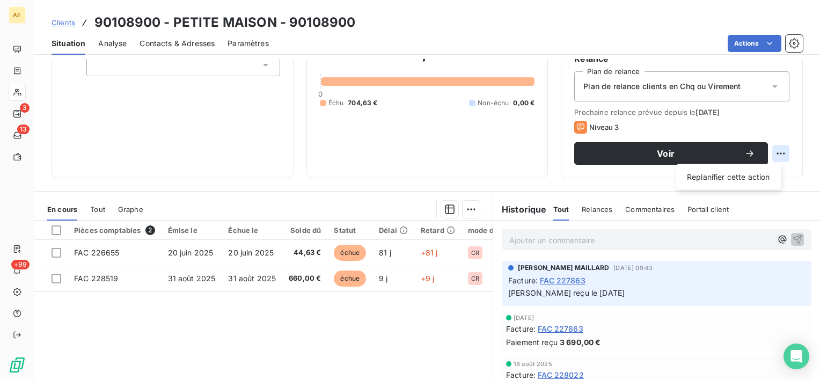
click at [770, 155] on html "AE 3 13 +99 Clients 90108900 - PETITE MAISON - 90108900 Situation Analyse Conta…" at bounding box center [410, 190] width 820 height 380
click at [718, 178] on div "Replanifier cette action" at bounding box center [728, 176] width 96 height 17
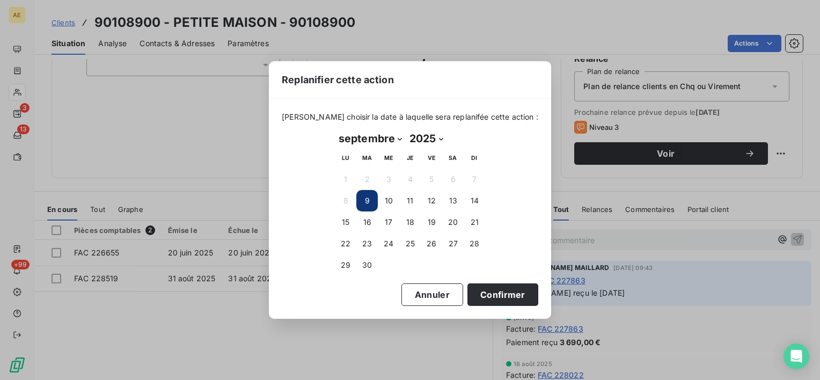
click at [397, 139] on select "janvier février mars avril mai juin juillet août septembre octobre novembre déc…" at bounding box center [370, 138] width 71 height 17
select select "9"
click at [335, 130] on select "janvier février mars avril mai juin juillet août septembre octobre novembre déc…" at bounding box center [370, 138] width 71 height 17
click at [408, 182] on button "2" at bounding box center [409, 178] width 21 height 21
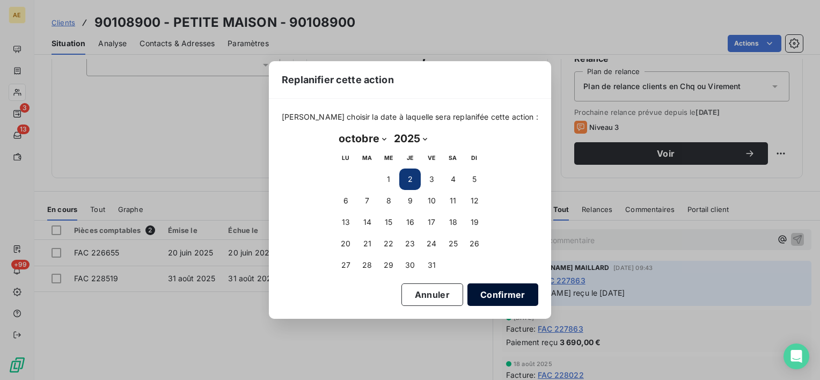
click at [495, 290] on button "Confirmer" at bounding box center [502, 294] width 71 height 23
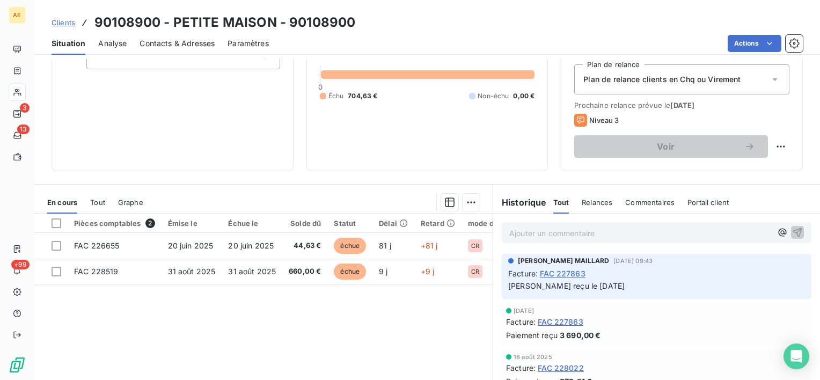
scroll to position [133, 0]
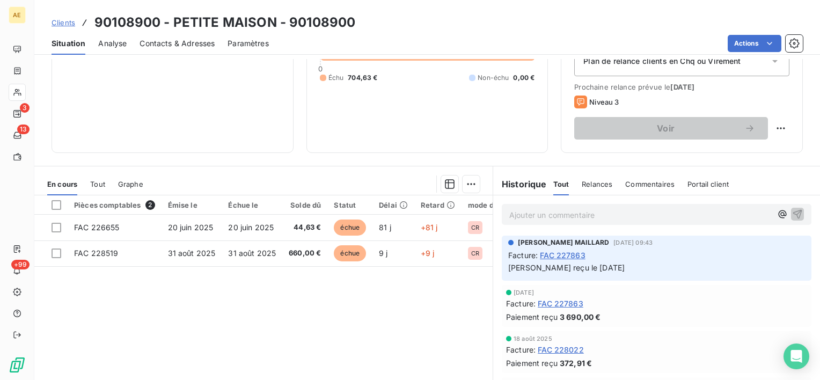
click at [206, 42] on span "Contacts & Adresses" at bounding box center [176, 43] width 75 height 11
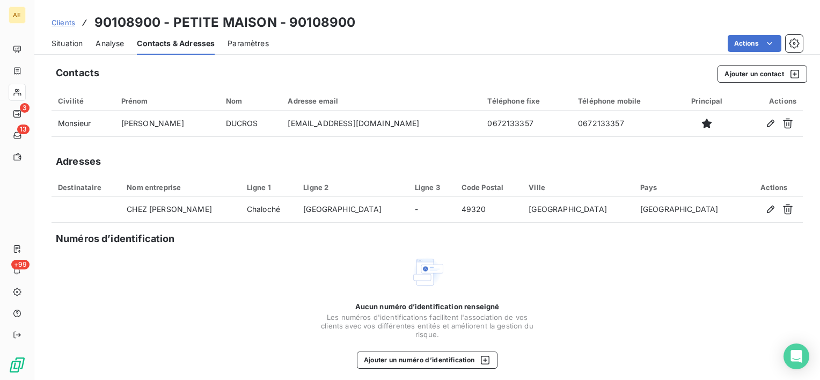
click at [77, 40] on span "Situation" at bounding box center [67, 43] width 31 height 11
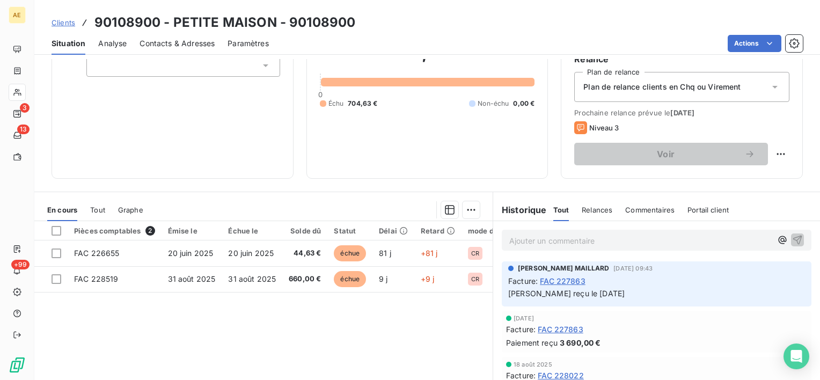
scroll to position [107, 0]
click at [766, 153] on html "AE 3 13 +99 Clients 90108900 - PETITE MAISON - 90108900 Situation Analyse Conta…" at bounding box center [410, 190] width 820 height 380
click at [716, 175] on div "Replanifier cette action" at bounding box center [728, 176] width 96 height 17
select select "8"
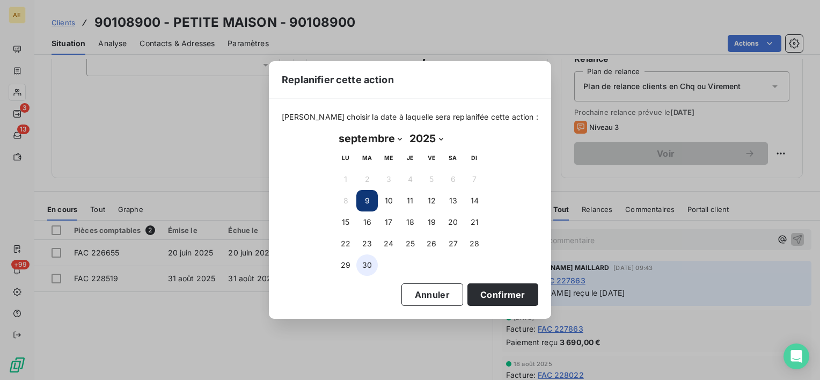
click at [368, 258] on button "30" at bounding box center [366, 264] width 21 height 21
click at [473, 289] on button "Confirmer" at bounding box center [502, 294] width 71 height 23
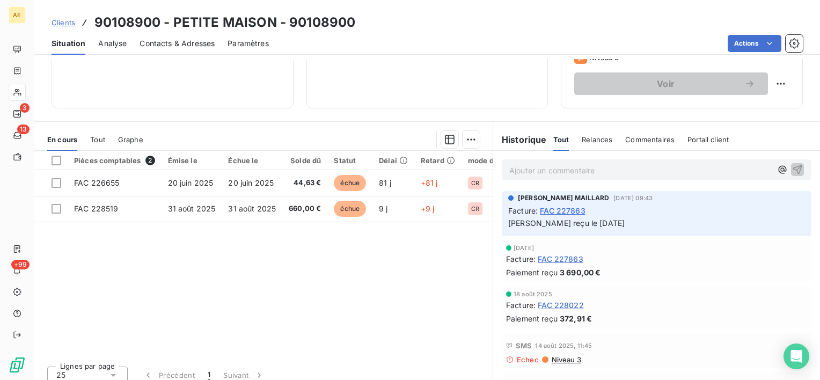
scroll to position [186, 0]
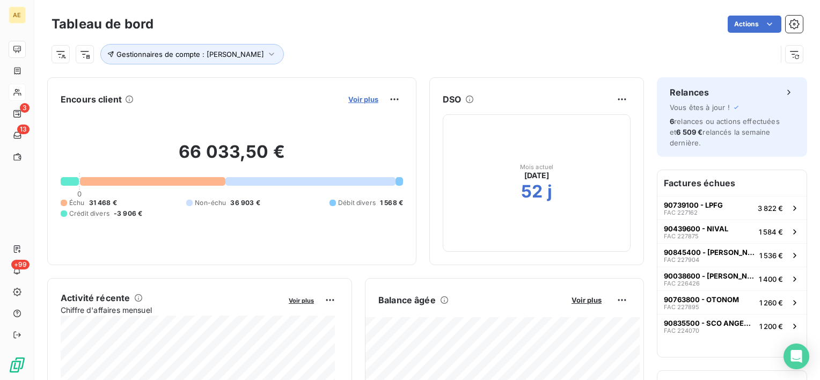
click at [353, 97] on span "Voir plus" at bounding box center [363, 99] width 30 height 9
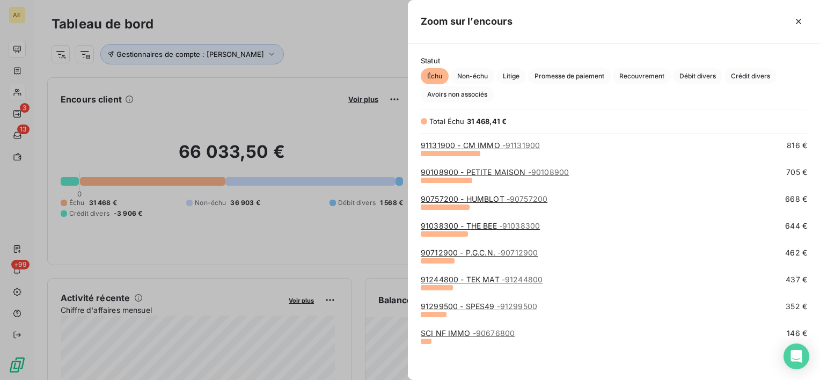
scroll to position [268, 0]
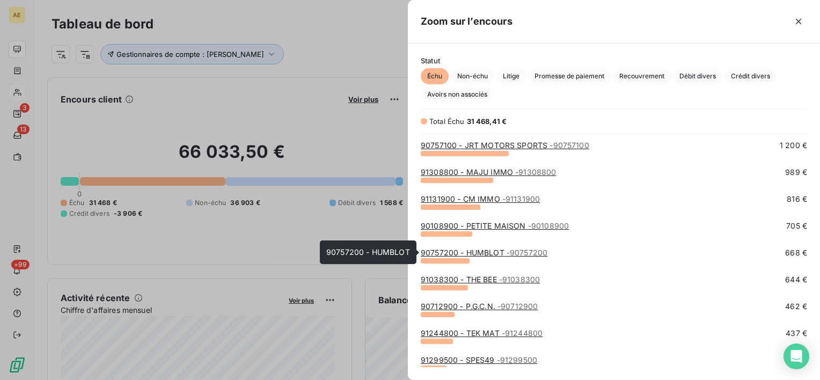
click at [468, 249] on link "90757200 - HUMBLOT - 90757200" at bounding box center [484, 252] width 127 height 9
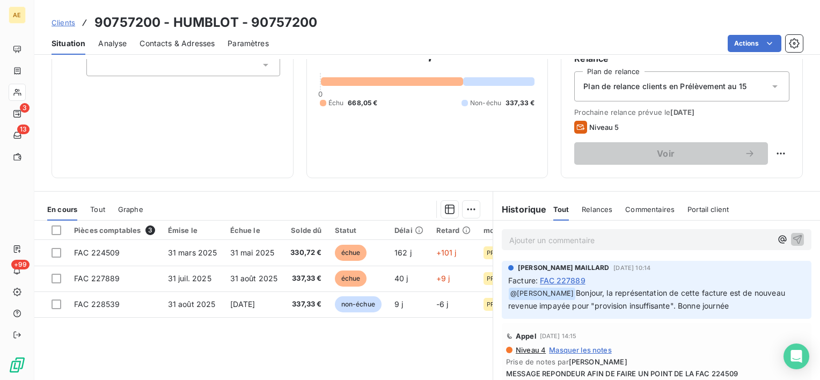
click at [173, 46] on span "Contacts & Adresses" at bounding box center [176, 43] width 75 height 11
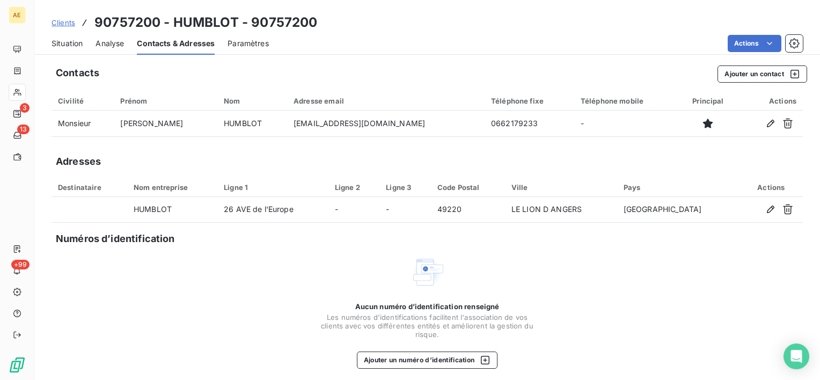
click at [61, 42] on span "Situation" at bounding box center [67, 43] width 31 height 11
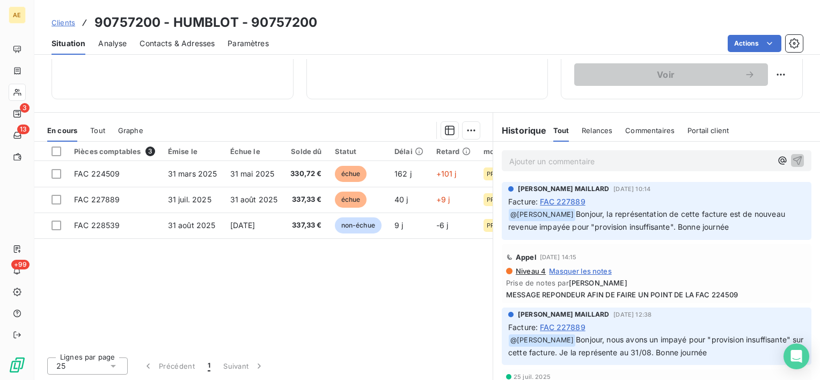
click at [187, 45] on span "Contacts & Adresses" at bounding box center [176, 43] width 75 height 11
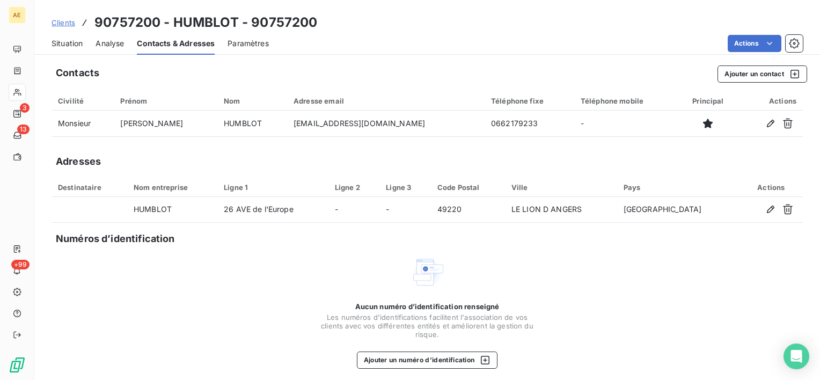
click at [74, 39] on span "Situation" at bounding box center [67, 43] width 31 height 11
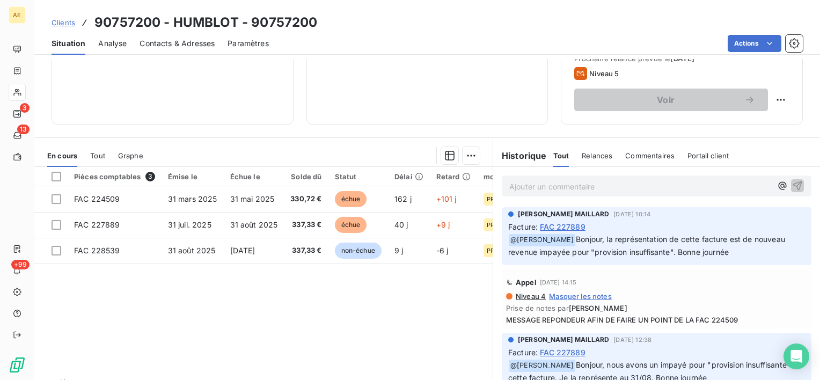
scroll to position [107, 0]
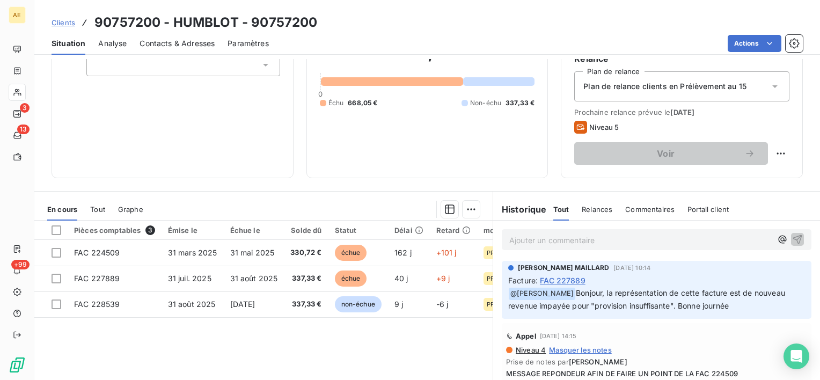
click at [201, 47] on span "Contacts & Adresses" at bounding box center [176, 43] width 75 height 11
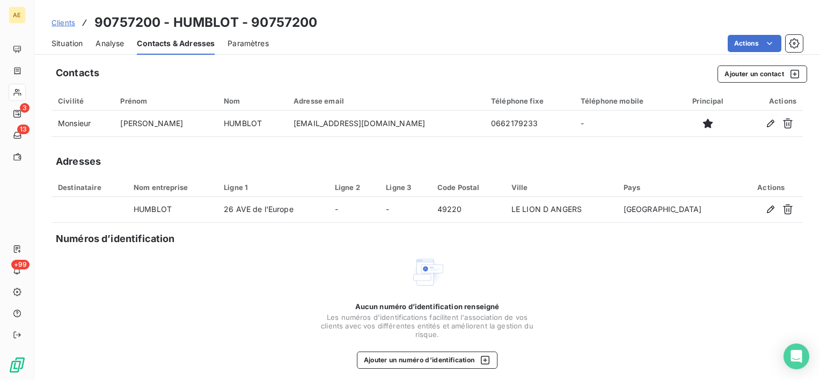
click at [69, 46] on span "Situation" at bounding box center [67, 43] width 31 height 11
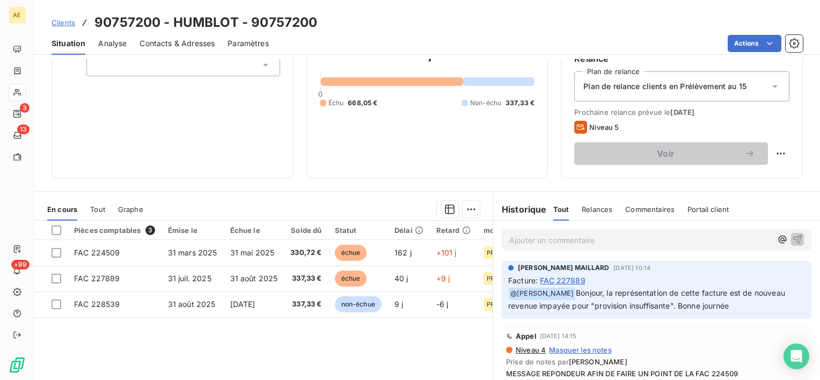
click at [163, 45] on span "Contacts & Adresses" at bounding box center [176, 43] width 75 height 11
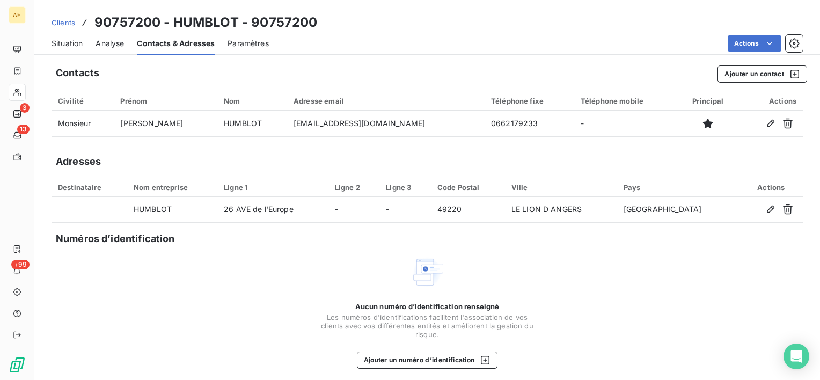
click at [64, 43] on span "Situation" at bounding box center [67, 43] width 31 height 11
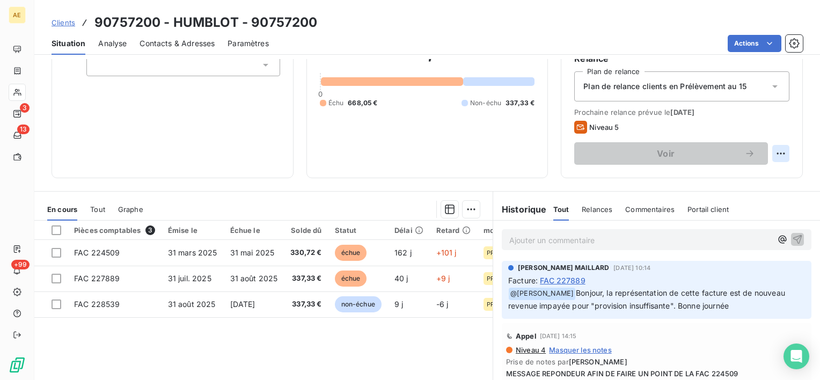
click at [770, 156] on html "AE 3 13 +99 Clients 90757200 - HUMBLOT - 90757200 Situation Analyse Contacts & …" at bounding box center [410, 190] width 820 height 380
click at [731, 174] on div "Replanifier cette action" at bounding box center [728, 176] width 96 height 17
select select "8"
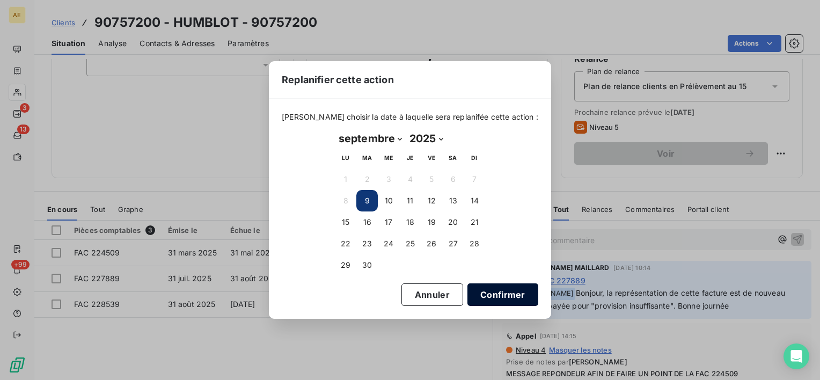
click at [496, 289] on button "Confirmer" at bounding box center [502, 294] width 71 height 23
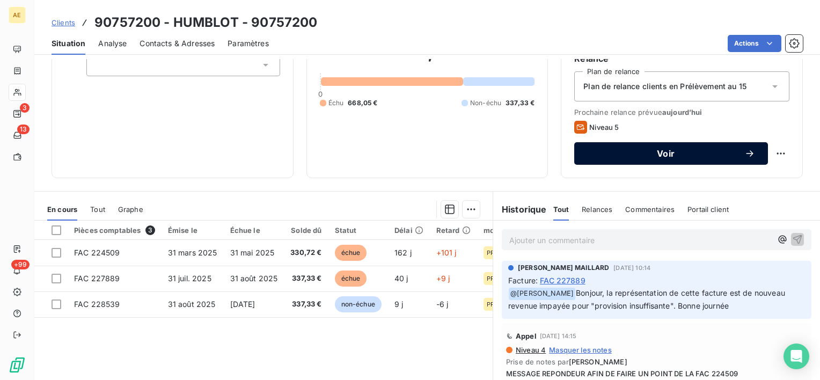
click at [643, 159] on button "Voir" at bounding box center [671, 153] width 194 height 23
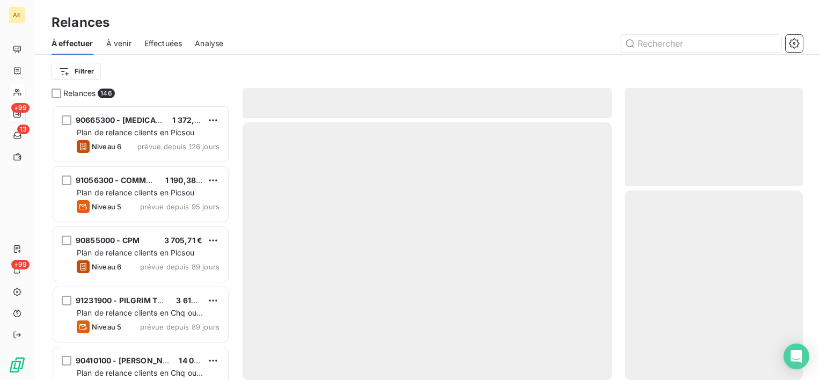
scroll to position [266, 170]
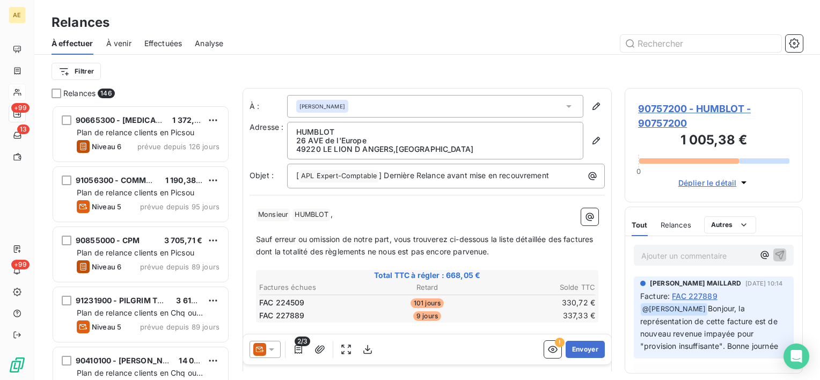
click at [268, 352] on icon at bounding box center [271, 349] width 11 height 11
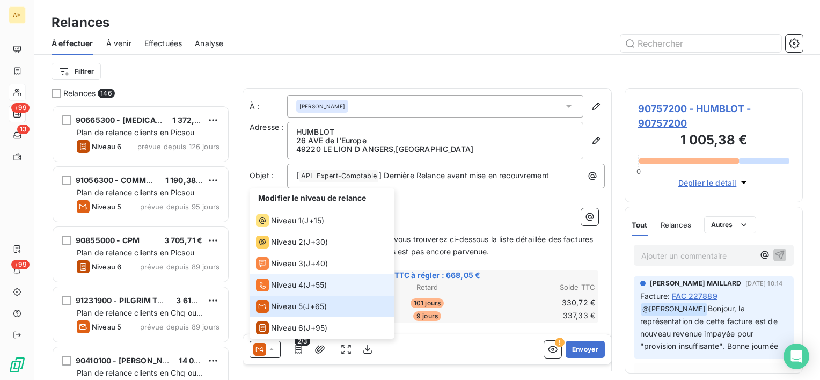
click at [286, 284] on span "Niveau 4" at bounding box center [287, 285] width 32 height 11
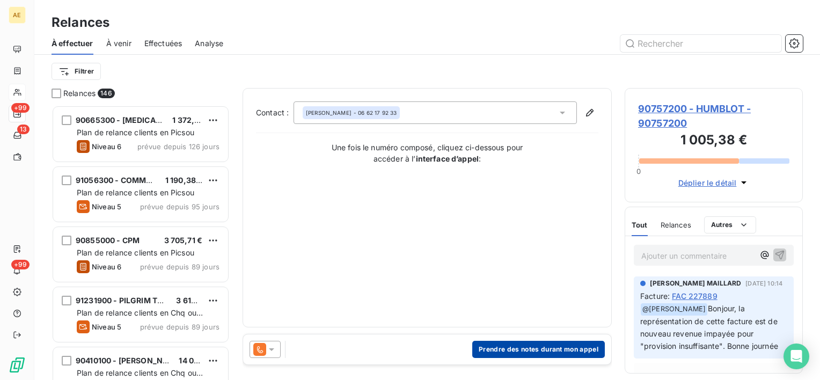
click at [530, 350] on button "Prendre des notes durant mon appel" at bounding box center [538, 349] width 133 height 17
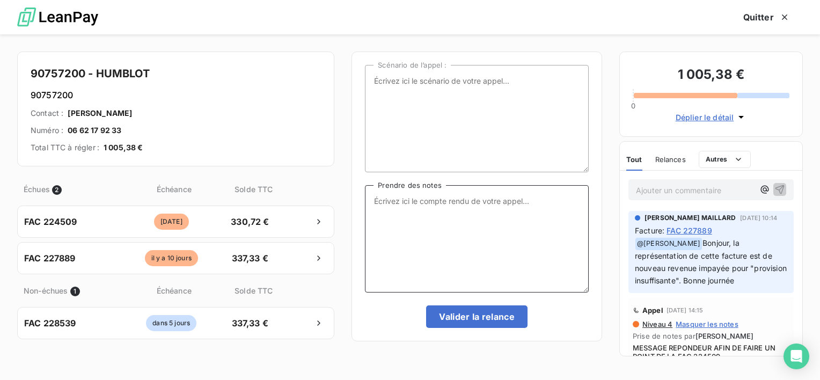
click at [466, 228] on textarea "Prendre des notes" at bounding box center [477, 238] width 224 height 107
paste textarea "Ne plus faire la représentation des prélèvements pour le moment, En cours avec …"
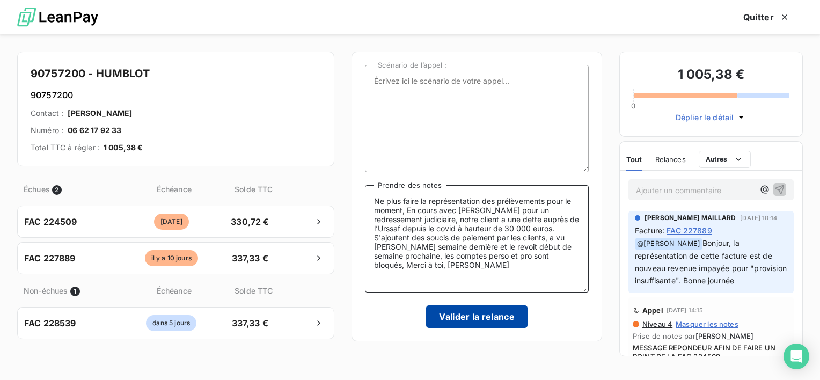
type textarea "Ne plus faire la représentation des prélèvements pour le moment, En cours avec …"
click at [453, 313] on button "Valider la relance" at bounding box center [476, 316] width 101 height 23
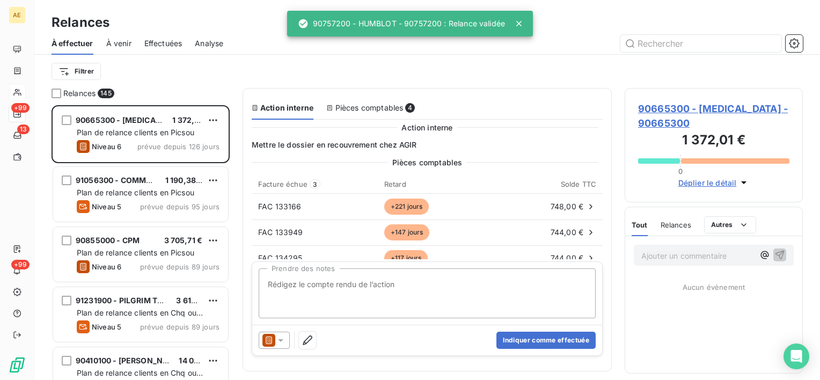
click at [175, 43] on span "Effectuées" at bounding box center [163, 43] width 38 height 11
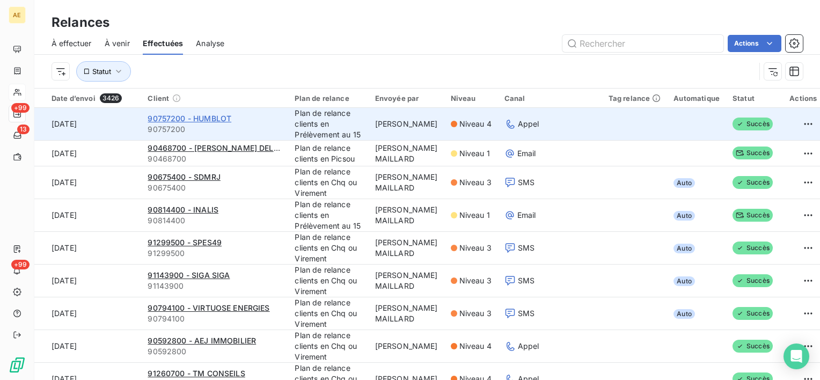
click at [198, 119] on span "90757200 - HUMBLOT" at bounding box center [190, 118] width 84 height 9
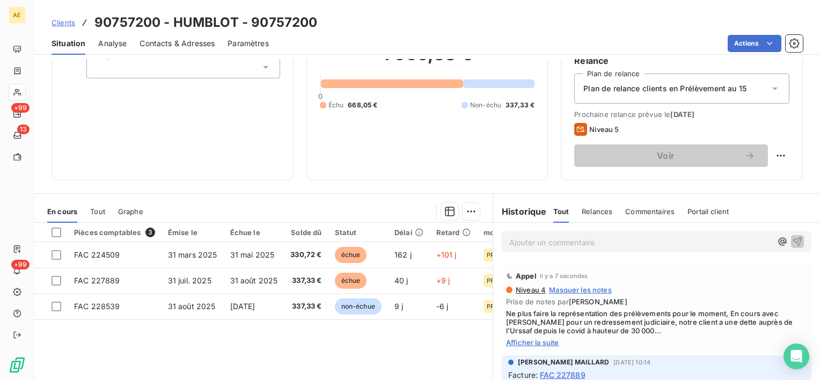
scroll to position [107, 0]
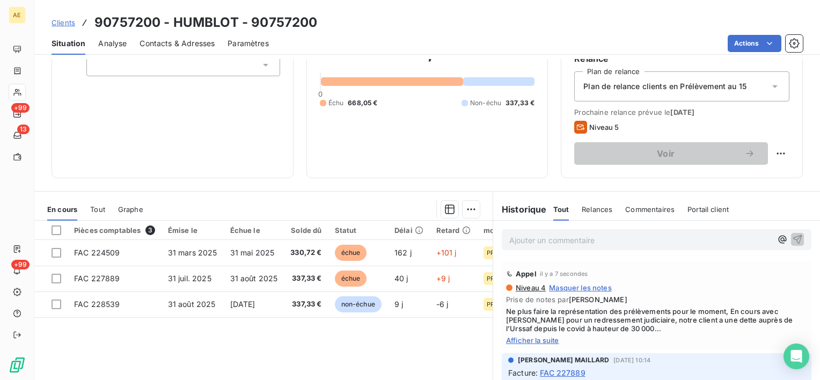
click at [571, 245] on p "Ajouter un commentaire ﻿" at bounding box center [640, 239] width 262 height 13
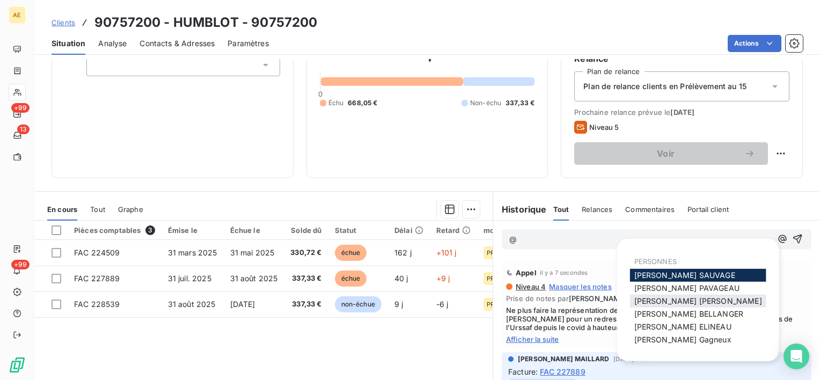
click at [643, 296] on span "Charlène LEVRON MAILLARD" at bounding box center [698, 300] width 128 height 9
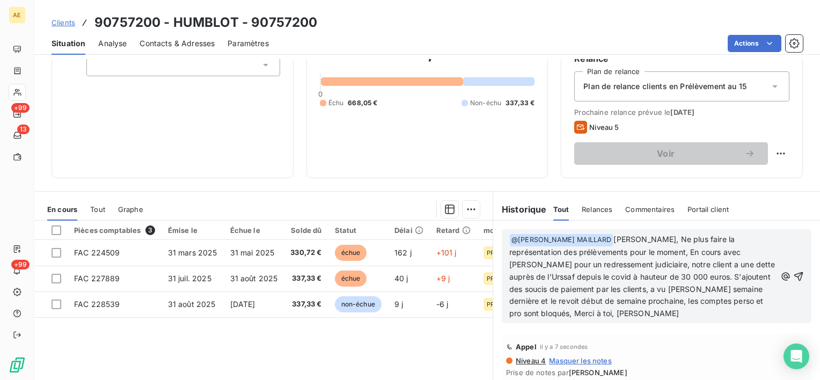
click at [650, 237] on span "Charlène, Ne plus faire la représentation des prélèvements pour le moment, En c…" at bounding box center [643, 275] width 268 height 83
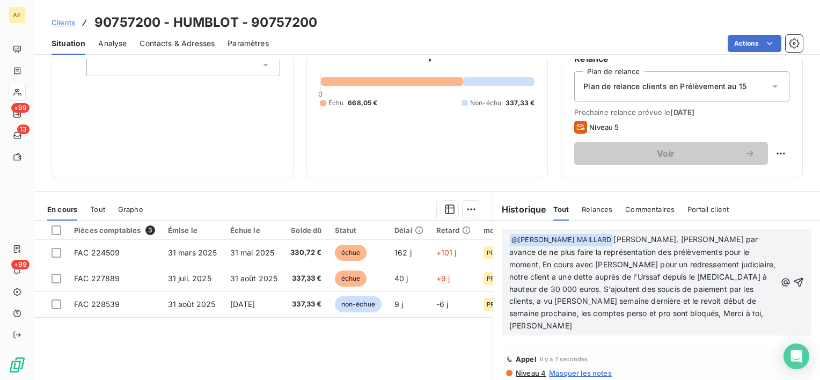
click at [716, 314] on p "﻿ @ Charlène LEVRON MAILLARD ﻿ Charlène, Merci par avance de ne plus faire la r…" at bounding box center [642, 282] width 267 height 99
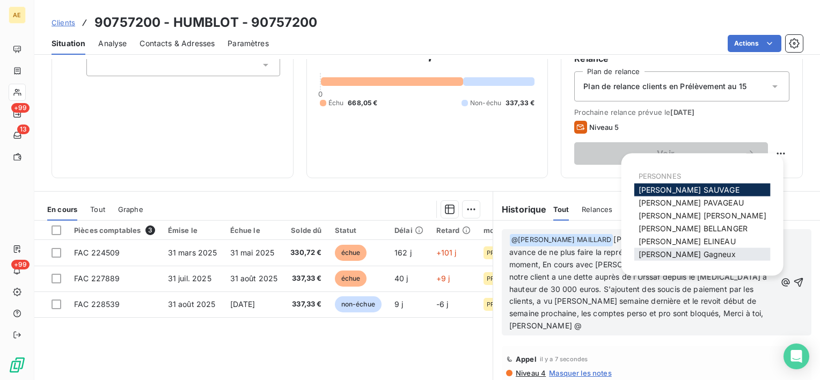
click at [711, 252] on div "Frédéric Gagneux" at bounding box center [702, 254] width 136 height 13
click at [704, 252] on div "Frédéric Gagneux" at bounding box center [702, 254] width 136 height 13
click at [679, 258] on span "Frédéric Gagneux" at bounding box center [686, 253] width 97 height 9
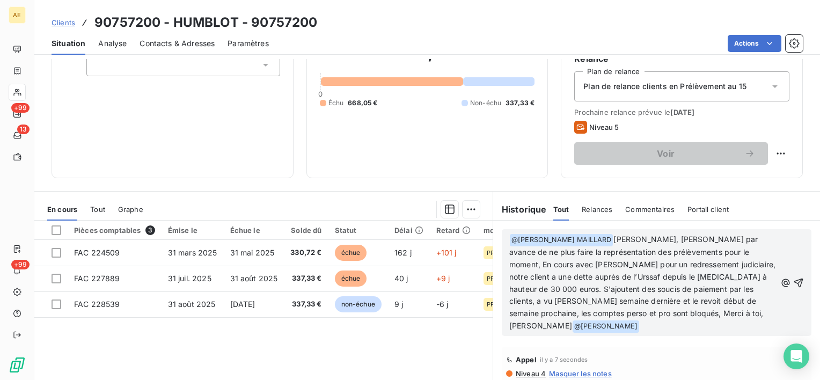
click at [586, 325] on p "﻿ @ Charlène LEVRON MAILLARD ﻿ Charlène, Merci par avance de ne plus faire la r…" at bounding box center [642, 282] width 267 height 99
click at [793, 279] on icon "button" at bounding box center [798, 282] width 11 height 11
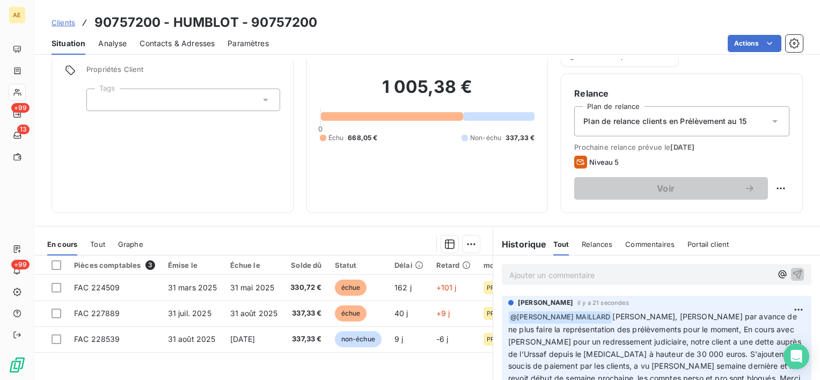
scroll to position [54, 0]
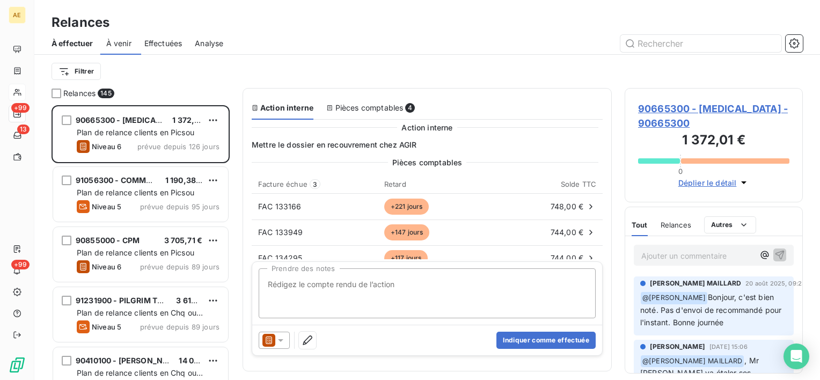
scroll to position [266, 170]
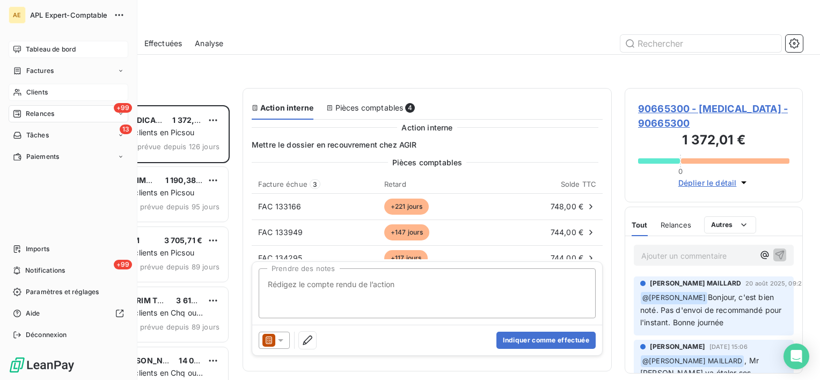
click at [30, 45] on span "Tableau de bord" at bounding box center [51, 50] width 50 height 10
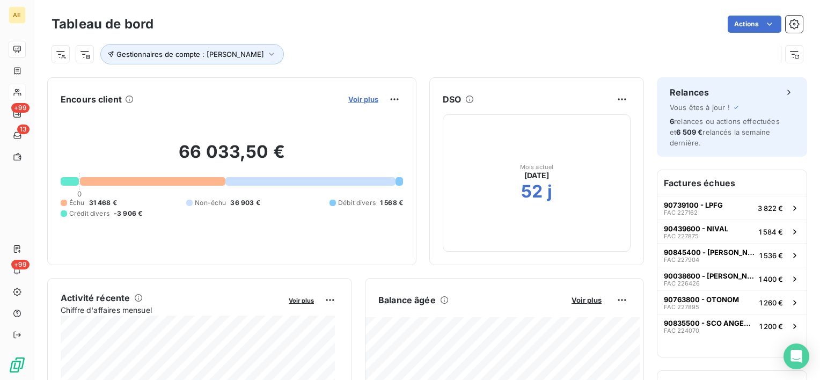
click at [354, 97] on span "Voir plus" at bounding box center [363, 99] width 30 height 9
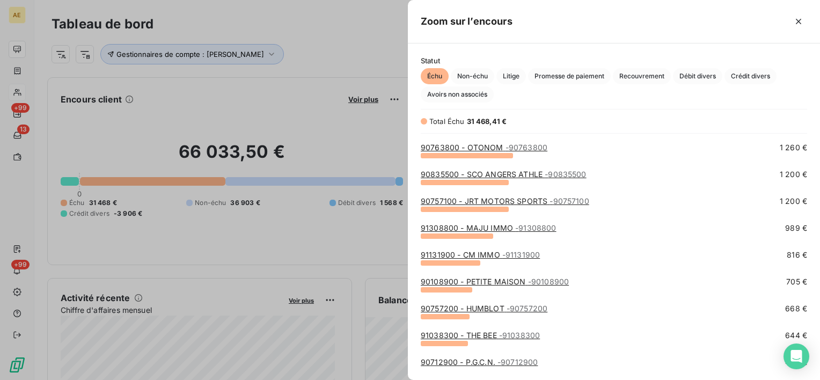
scroll to position [215, 0]
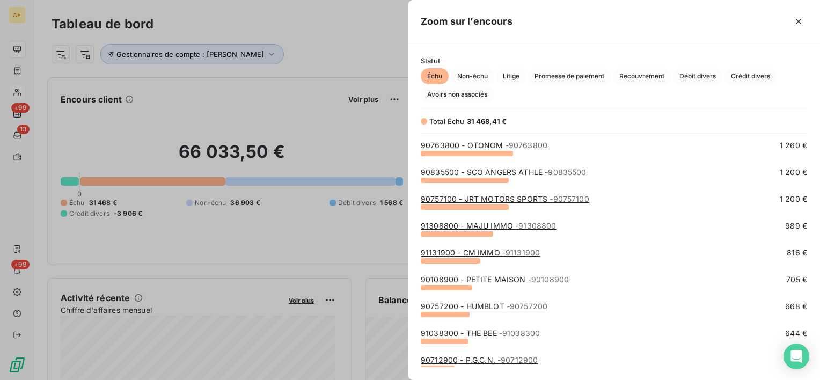
click at [482, 333] on link "91038300 - THE BEE - 91038300" at bounding box center [480, 332] width 119 height 9
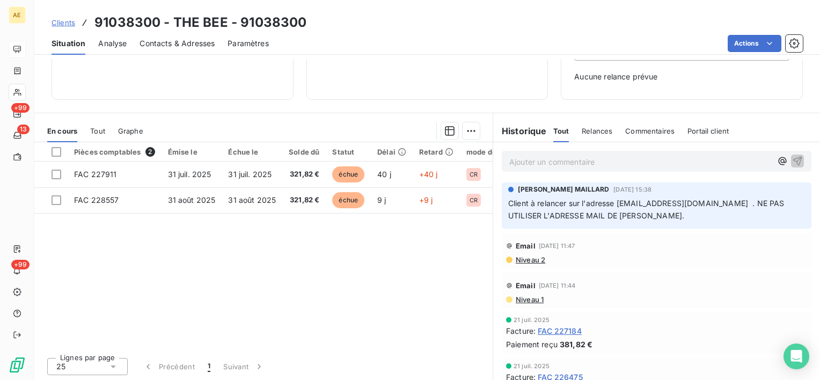
scroll to position [148, 0]
click at [199, 47] on span "Contacts & Adresses" at bounding box center [176, 43] width 75 height 11
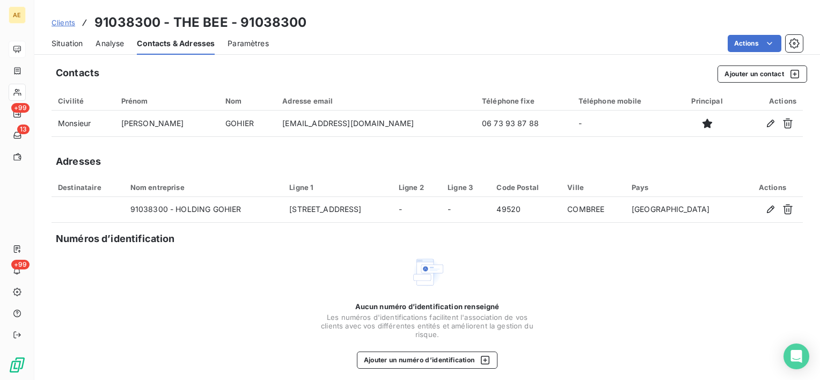
click at [66, 41] on span "Situation" at bounding box center [67, 43] width 31 height 11
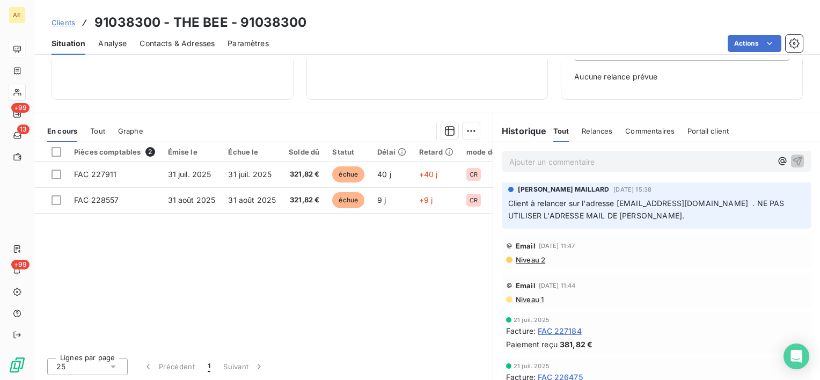
click at [547, 164] on p "Ajouter un commentaire ﻿" at bounding box center [640, 161] width 262 height 13
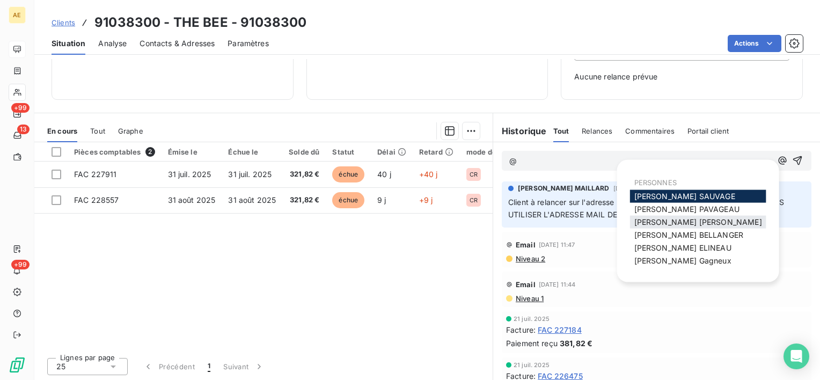
click at [679, 219] on span "Charlène LEVRON MAILLARD" at bounding box center [698, 221] width 128 height 9
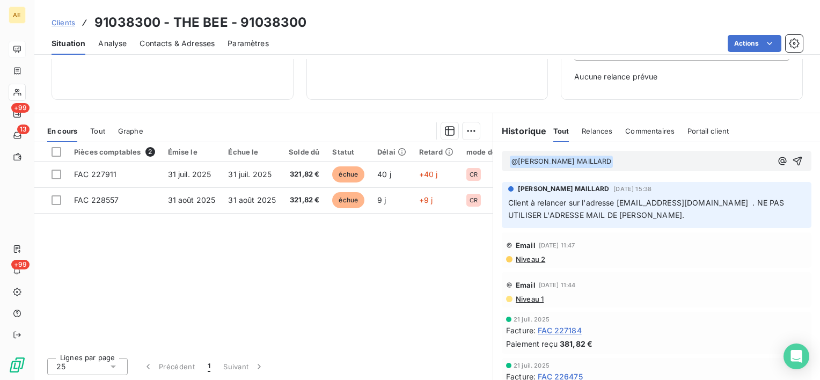
click at [630, 163] on p "﻿ @ Charlène LEVRON MAILLARD ﻿ ﻿" at bounding box center [640, 161] width 262 height 13
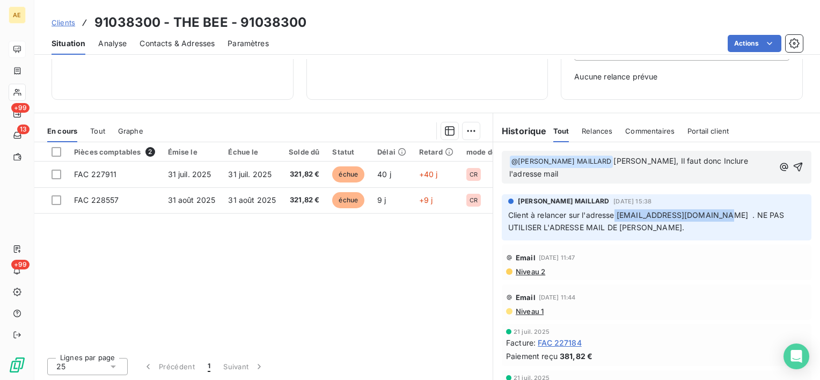
drag, startPoint x: 709, startPoint y: 210, endPoint x: 612, endPoint y: 211, distance: 97.6
click at [612, 211] on span "Client à relancer sur l'adresse lerelais.compta@orange.fr . NE PAS UTILISER L'A…" at bounding box center [647, 220] width 278 height 21
drag, startPoint x: 612, startPoint y: 211, endPoint x: 618, endPoint y: 211, distance: 6.5
copy span "lerelais.compta@orange.fr"
click at [612, 160] on span "Charlène, Il faut donc Inclure l'adresse mail" at bounding box center [629, 167] width 241 height 22
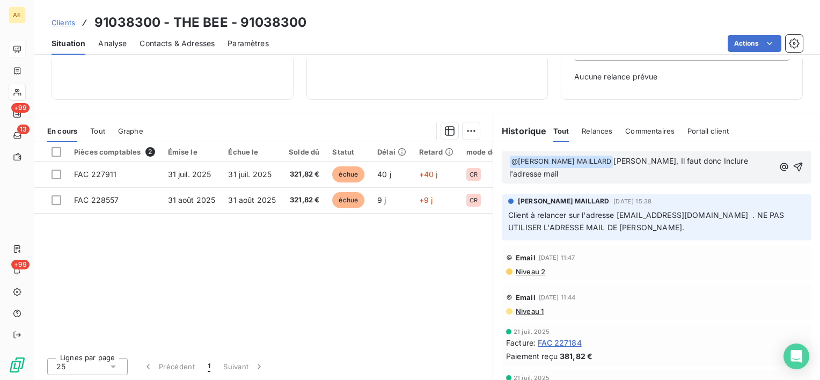
click at [649, 161] on span "Charlène, Il faut donc Inclure l'adresse mail" at bounding box center [629, 167] width 241 height 22
click at [637, 177] on p "﻿ @ Charlène LEVRON MAILLARD ﻿ Charlène, Suite à ton message, Il faut donc Incl…" at bounding box center [642, 167] width 267 height 25
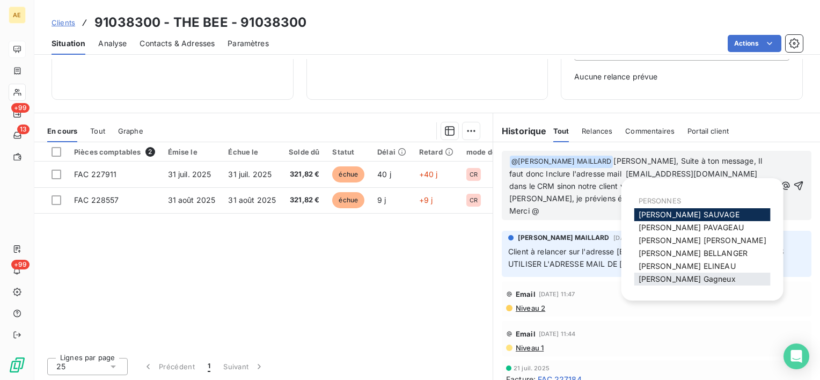
click at [677, 277] on span "Frédéric Gagneux" at bounding box center [686, 278] width 97 height 9
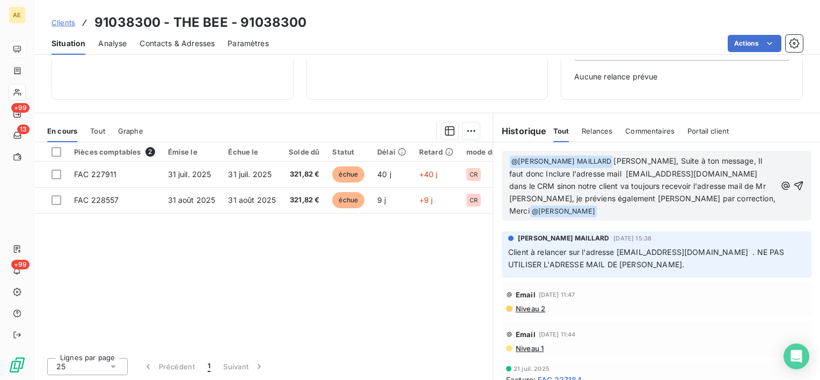
scroll to position [94, 0]
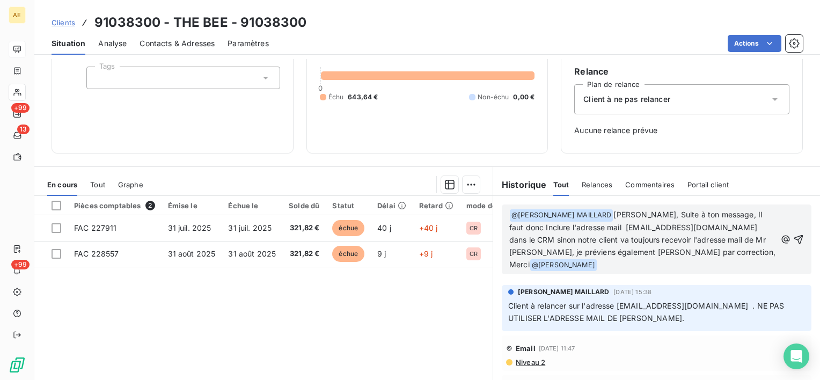
click at [640, 239] on span "Charlène, Suite à ton message, Il faut donc Inclure l'adresse mail lerelais.com…" at bounding box center [643, 239] width 268 height 59
click at [719, 251] on span "Charlène, Suite à ton message, Il faut donc Inclure l'adresse mail lerelais.com…" at bounding box center [636, 239] width 255 height 59
click at [794, 238] on icon "button" at bounding box center [798, 239] width 9 height 9
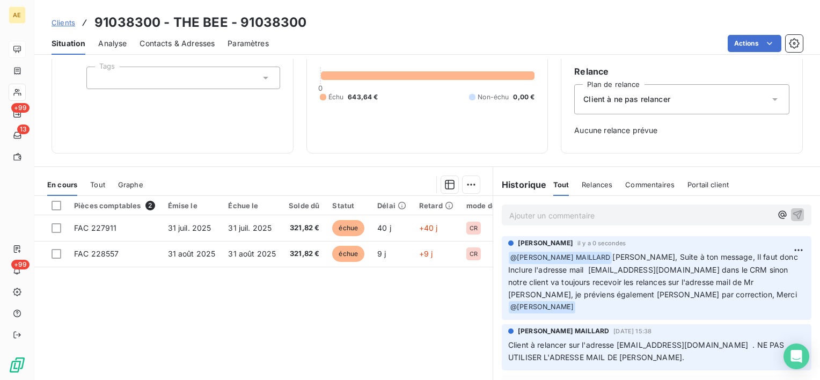
click at [159, 34] on div "Contacts & Adresses" at bounding box center [176, 43] width 75 height 23
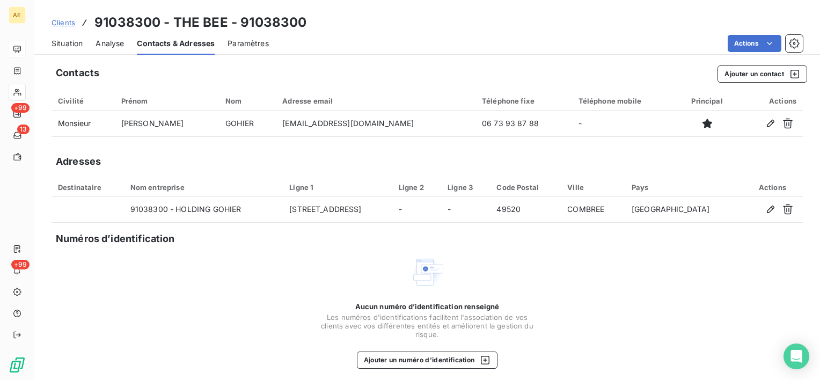
click at [67, 45] on span "Situation" at bounding box center [67, 43] width 31 height 11
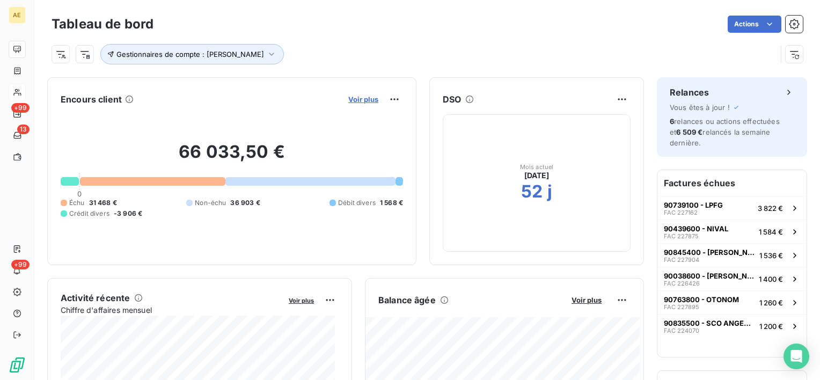
click at [353, 97] on span "Voir plus" at bounding box center [363, 99] width 30 height 9
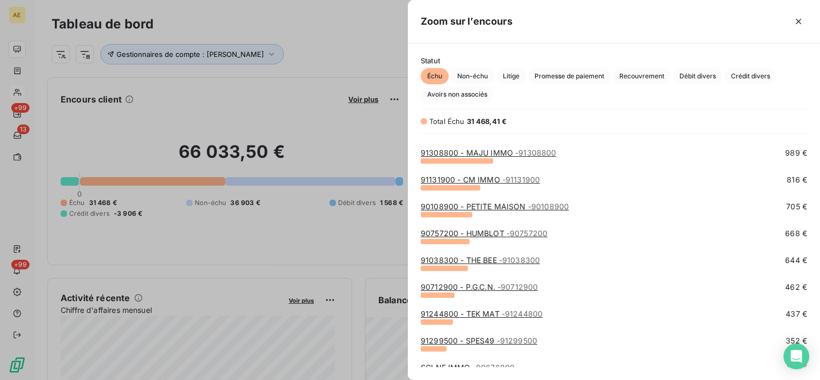
scroll to position [322, 0]
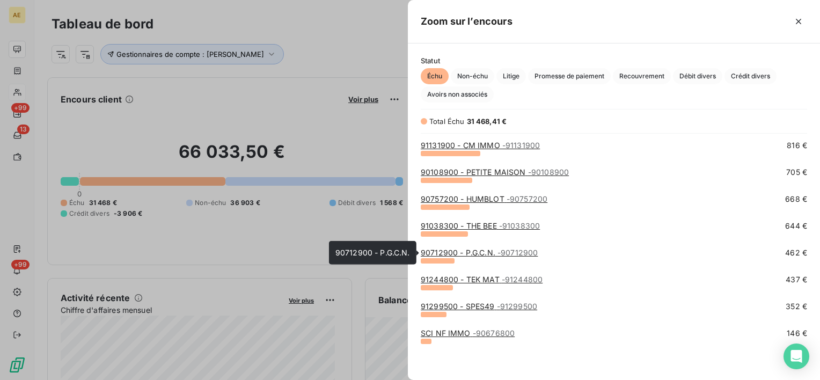
click at [486, 252] on link "90712900 - P.G.C.N. - 90712900" at bounding box center [479, 252] width 117 height 9
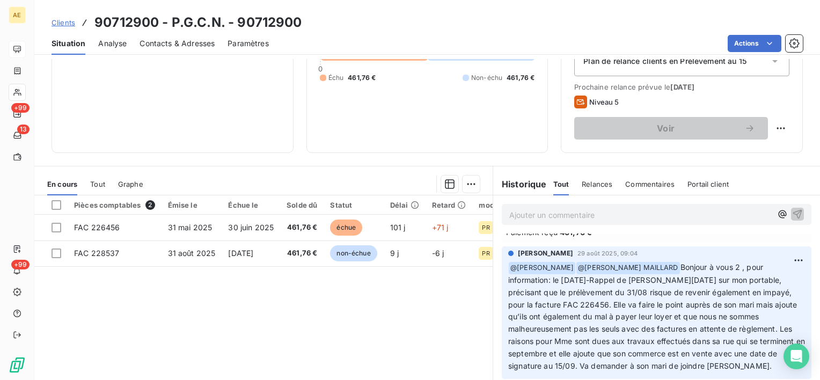
scroll to position [54, 0]
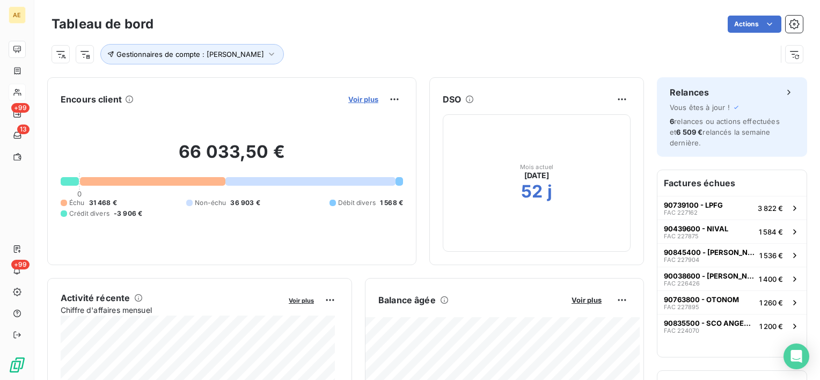
click at [349, 100] on span "Voir plus" at bounding box center [363, 99] width 30 height 9
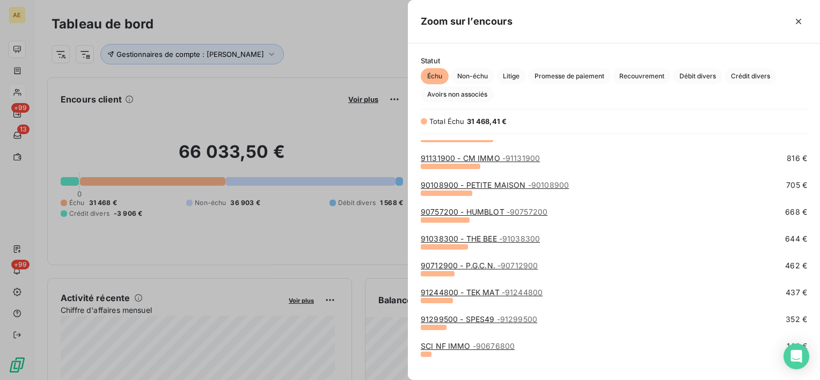
scroll to position [322, 0]
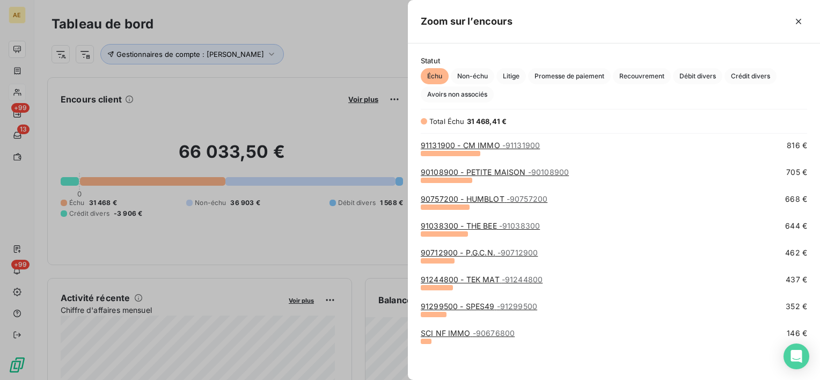
click at [493, 282] on link "91244800 - TEK MAT - 91244800" at bounding box center [482, 279] width 122 height 9
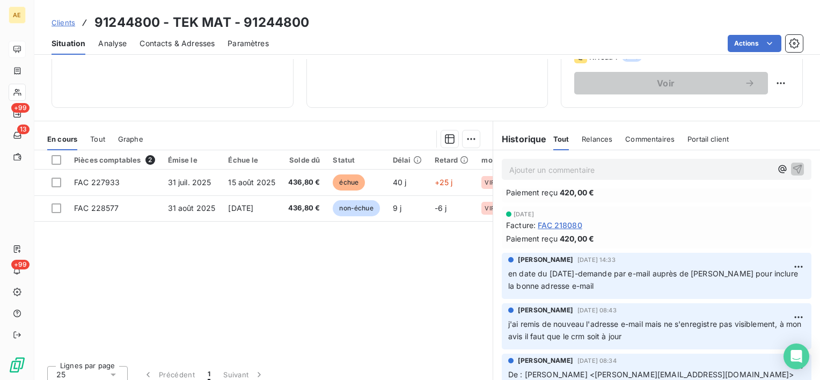
scroll to position [322, 0]
click at [176, 48] on span "Contacts & Adresses" at bounding box center [176, 43] width 75 height 11
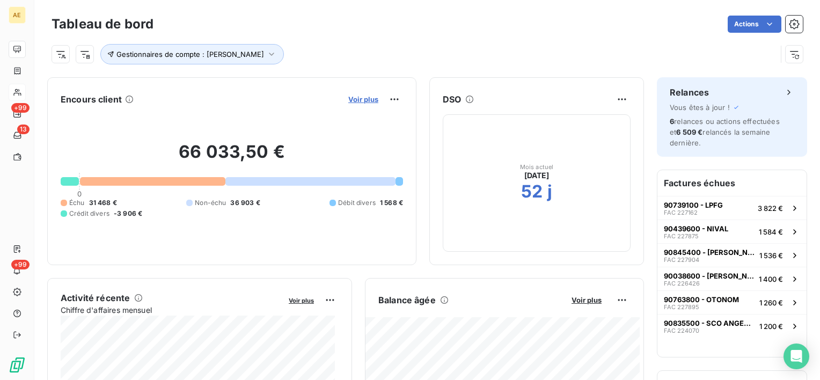
click at [360, 98] on span "Voir plus" at bounding box center [363, 99] width 30 height 9
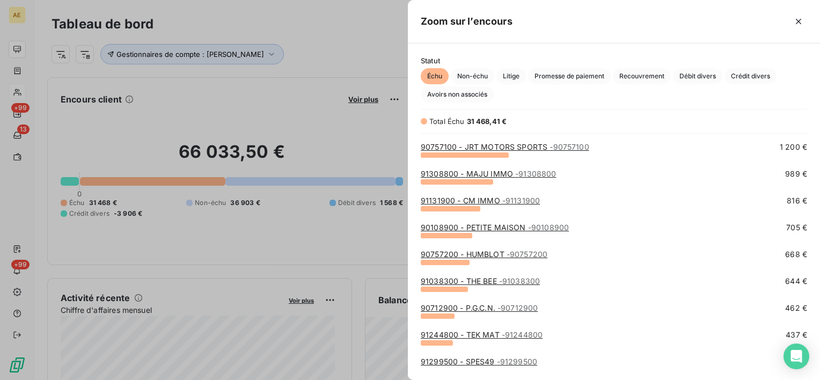
scroll to position [322, 0]
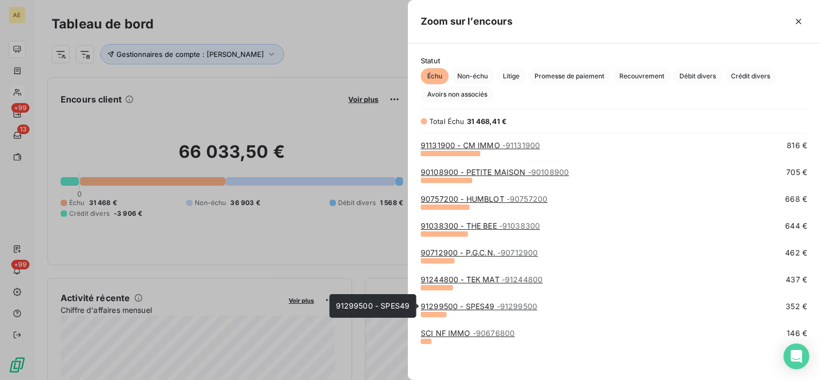
click at [466, 305] on link "91299500 - SPES49 - 91299500" at bounding box center [479, 306] width 116 height 9
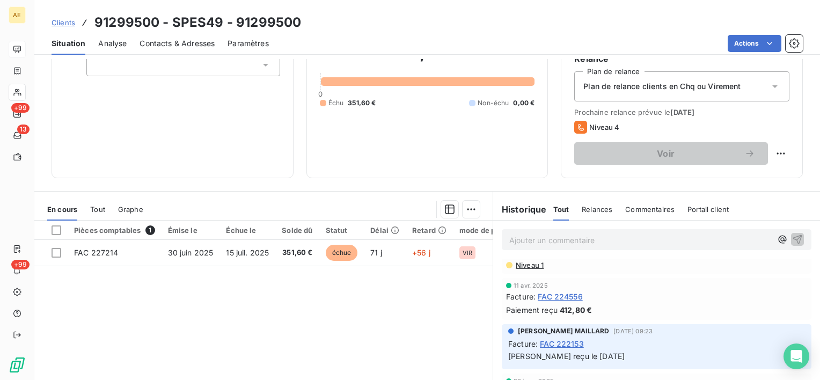
scroll to position [107, 0]
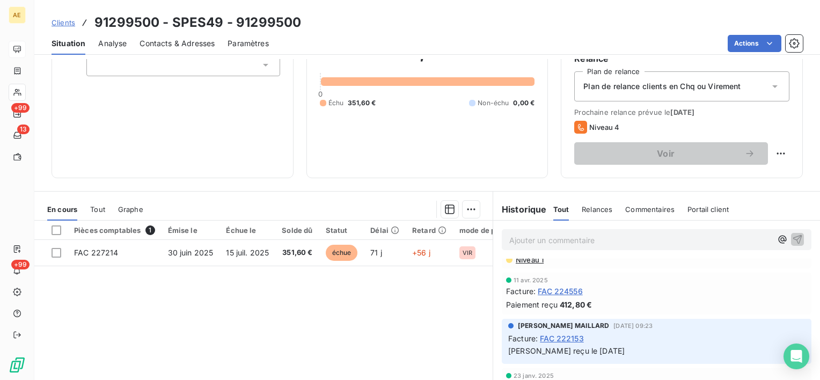
click at [568, 288] on span "FAC 224556" at bounding box center [560, 290] width 45 height 11
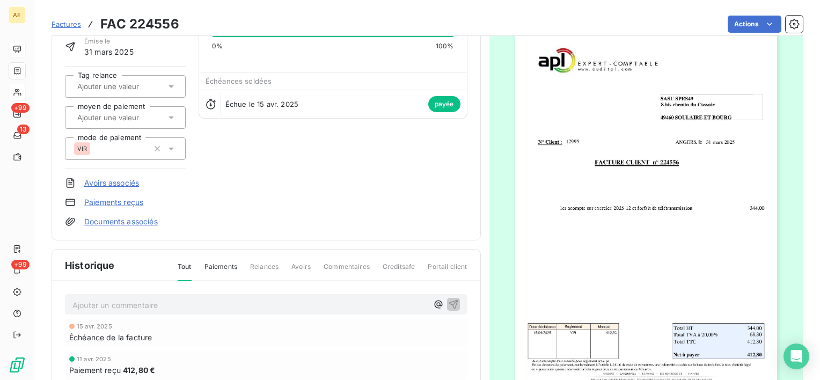
scroll to position [108, 0]
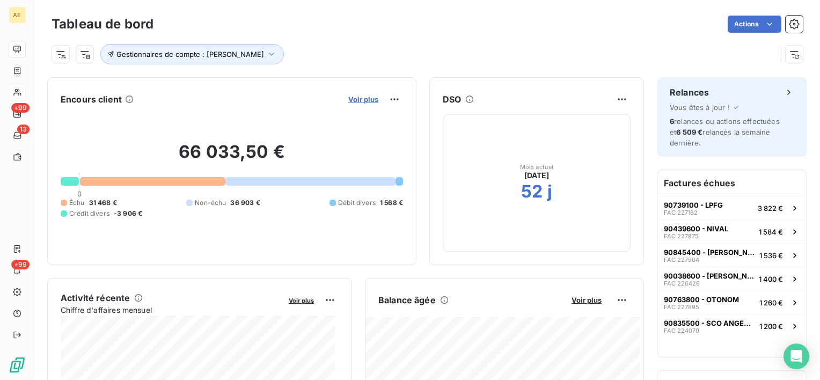
click at [348, 99] on span "Voir plus" at bounding box center [363, 99] width 30 height 9
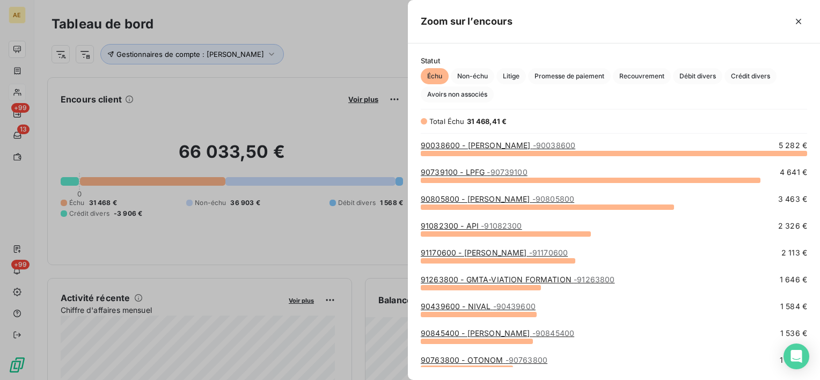
scroll to position [322, 0]
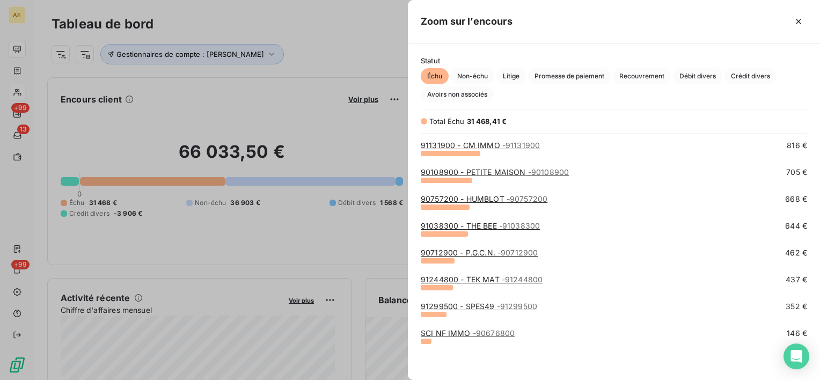
click at [467, 329] on link "SCI NF IMMO - 90676800" at bounding box center [468, 332] width 94 height 9
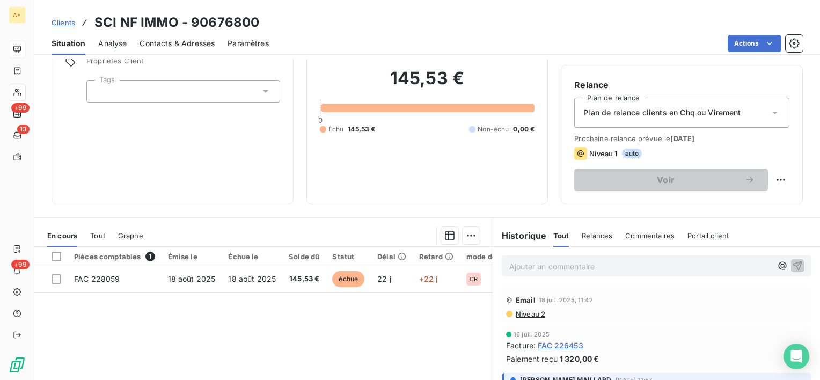
scroll to position [79, 0]
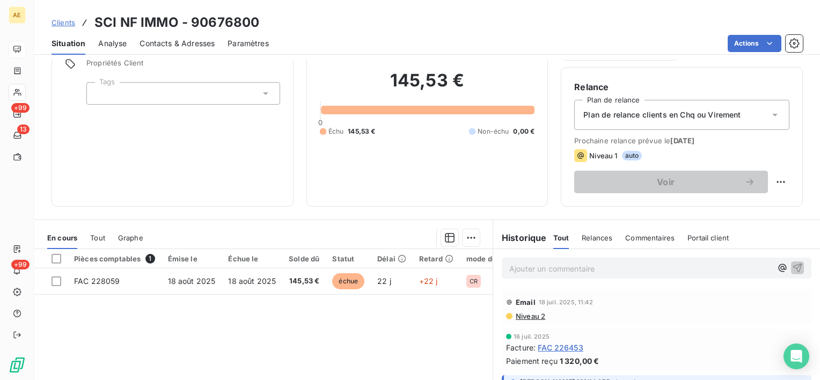
click at [150, 46] on span "Contacts & Adresses" at bounding box center [176, 43] width 75 height 11
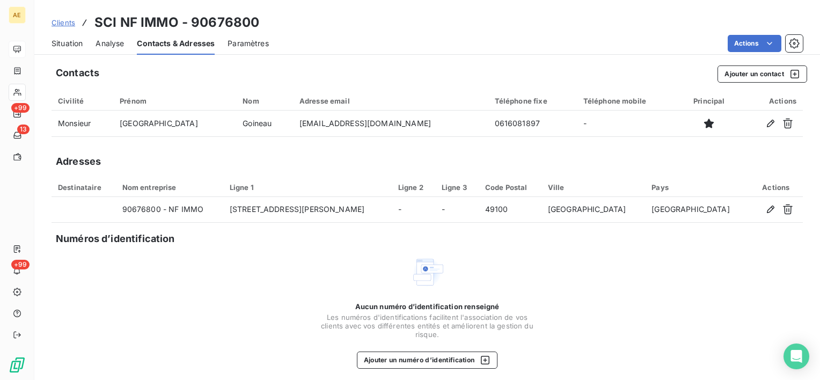
click at [78, 41] on span "Situation" at bounding box center [67, 43] width 31 height 11
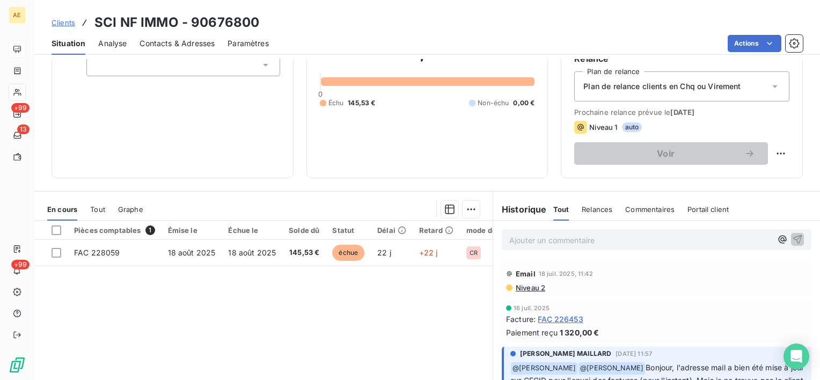
scroll to position [161, 0]
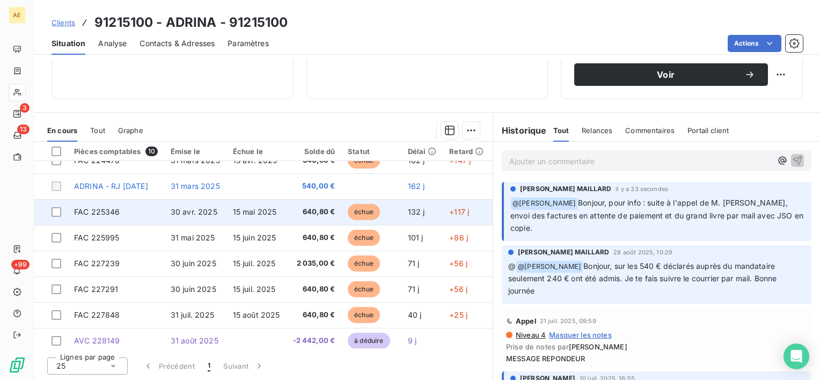
scroll to position [75, 0]
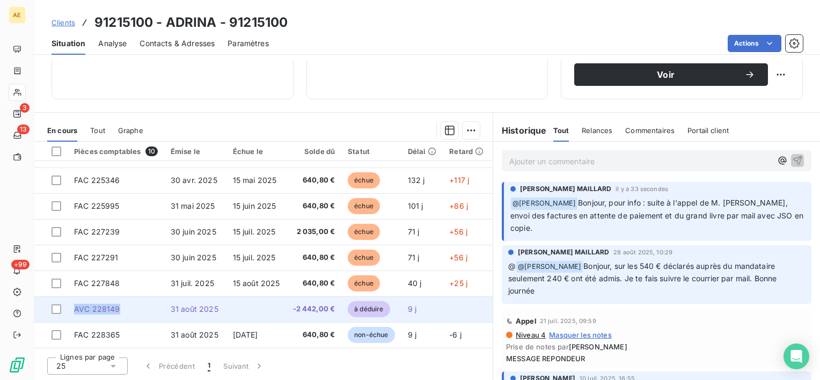
drag, startPoint x: 124, startPoint y: 309, endPoint x: 69, endPoint y: 303, distance: 55.6
click at [69, 303] on td "AVC 228149" at bounding box center [116, 309] width 97 height 26
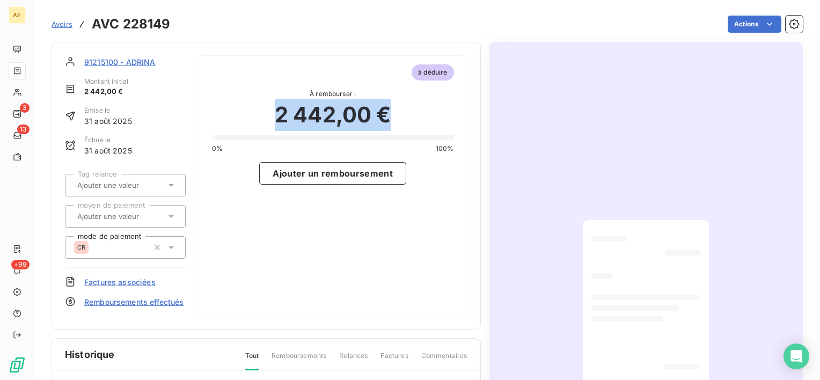
drag, startPoint x: 397, startPoint y: 115, endPoint x: 270, endPoint y: 116, distance: 126.6
click at [270, 116] on div "2 442,00 €" at bounding box center [333, 115] width 242 height 32
drag, startPoint x: 270, startPoint y: 116, endPoint x: 285, endPoint y: 116, distance: 14.5
copy span "2 442,00 €"
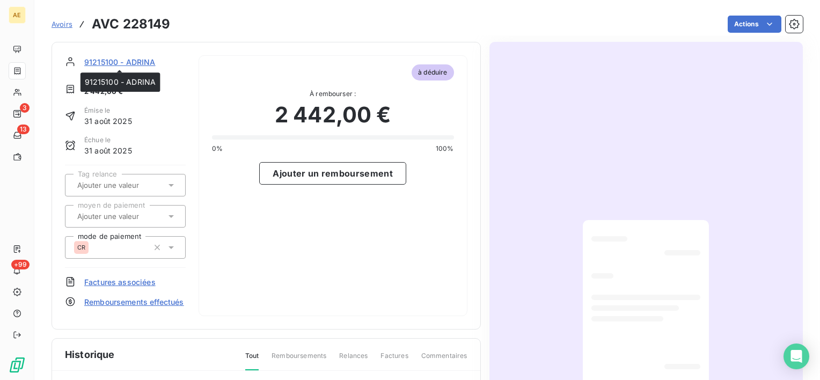
click at [139, 58] on span "91215100 - ADRINA" at bounding box center [119, 61] width 71 height 11
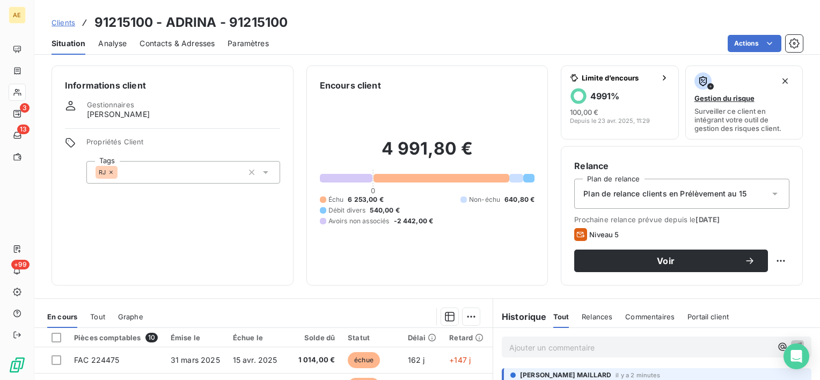
scroll to position [161, 0]
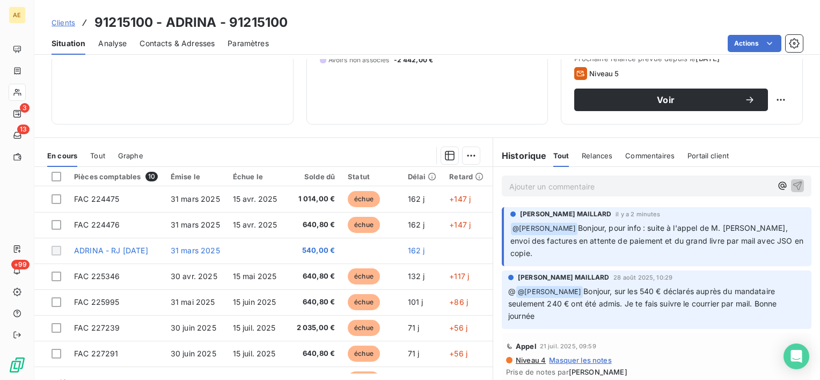
click at [545, 190] on p "Ajouter un commentaire ﻿" at bounding box center [640, 186] width 262 height 13
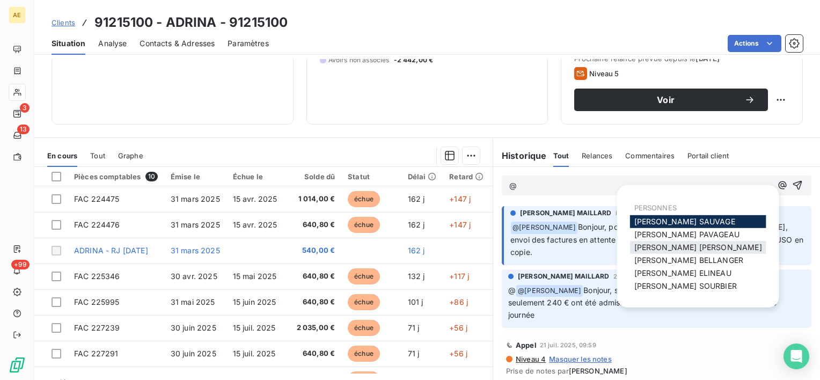
click at [667, 252] on div "Charlène LEVRON MAILLARD" at bounding box center [698, 247] width 136 height 13
click at [668, 250] on span "Charlène LEVRON MAILLARD" at bounding box center [698, 246] width 128 height 9
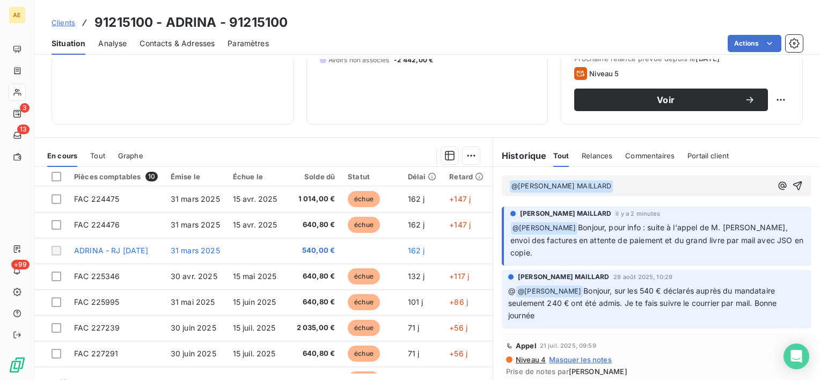
click at [631, 187] on p "﻿ @ Charlène LEVRON MAILLARD ﻿ ﻿" at bounding box center [640, 186] width 262 height 13
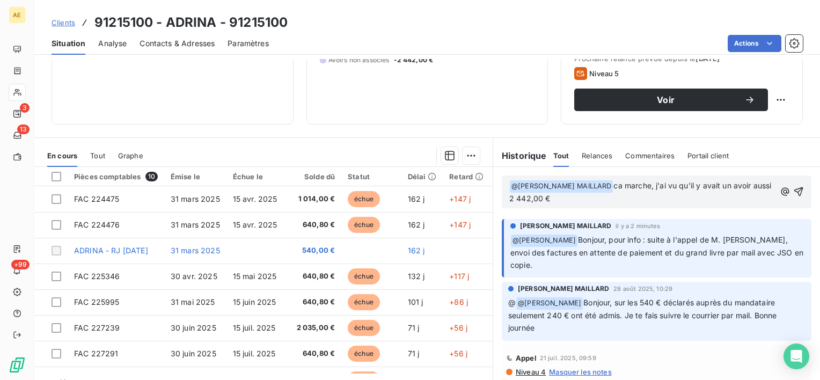
click at [524, 199] on span "ca marche, j'ai vu qu'il y avait un avoir aussi 2 442,00 €" at bounding box center [641, 192] width 264 height 22
click at [590, 201] on p "﻿ @ Charlène LEVRON MAILLARD ﻿ ca marche, j'ai vu qu'il y avait un avoir aussi …" at bounding box center [642, 192] width 267 height 25
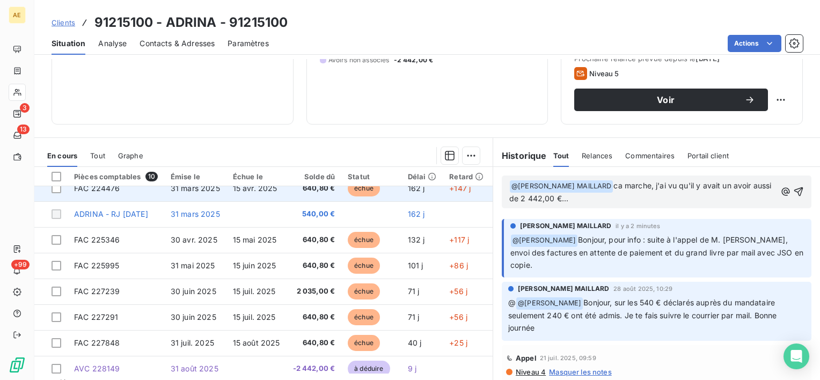
scroll to position [75, 0]
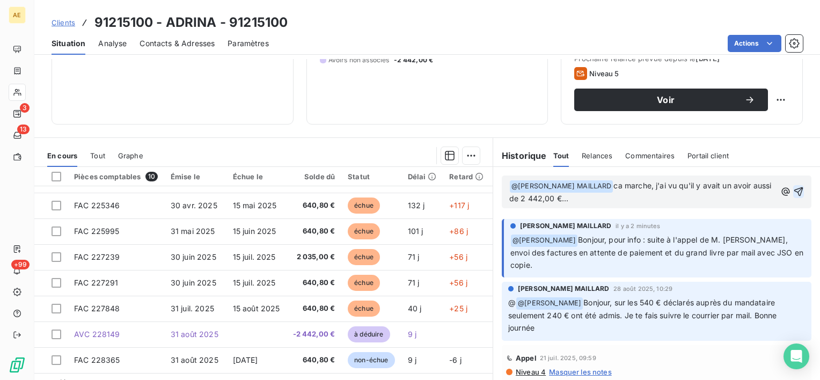
click at [793, 193] on icon "button" at bounding box center [798, 191] width 11 height 11
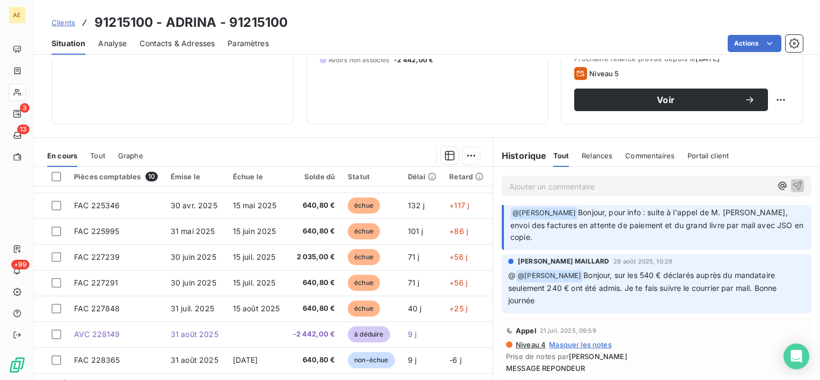
scroll to position [0, 0]
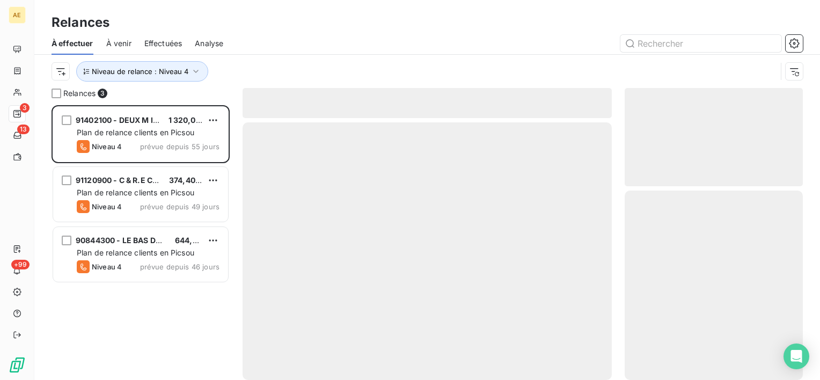
scroll to position [266, 170]
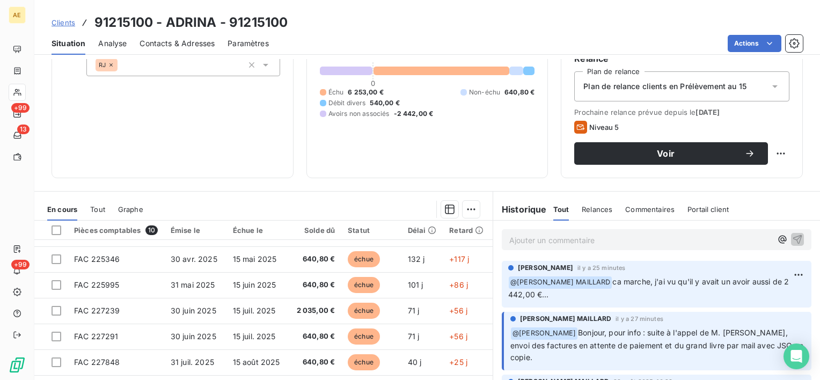
scroll to position [186, 0]
